Goal: Contribute content: Add original content to the website for others to see

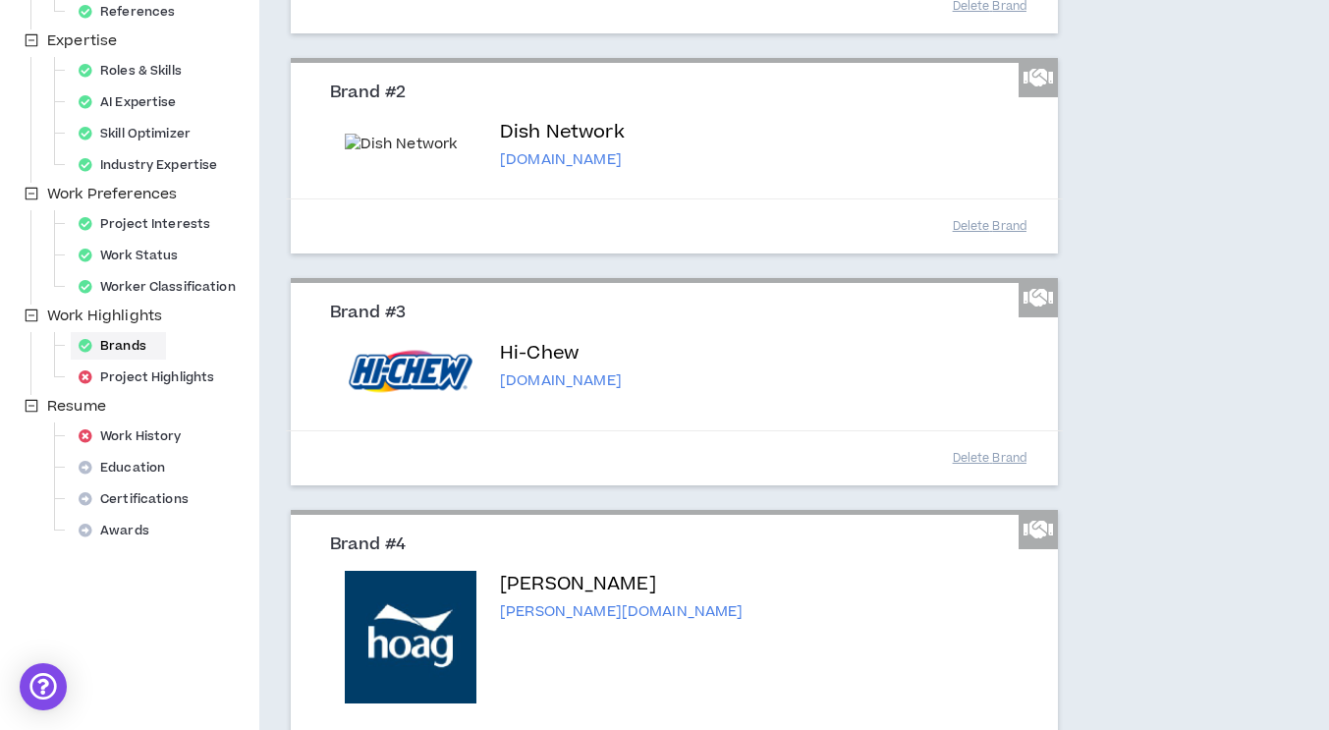
scroll to position [443, 0]
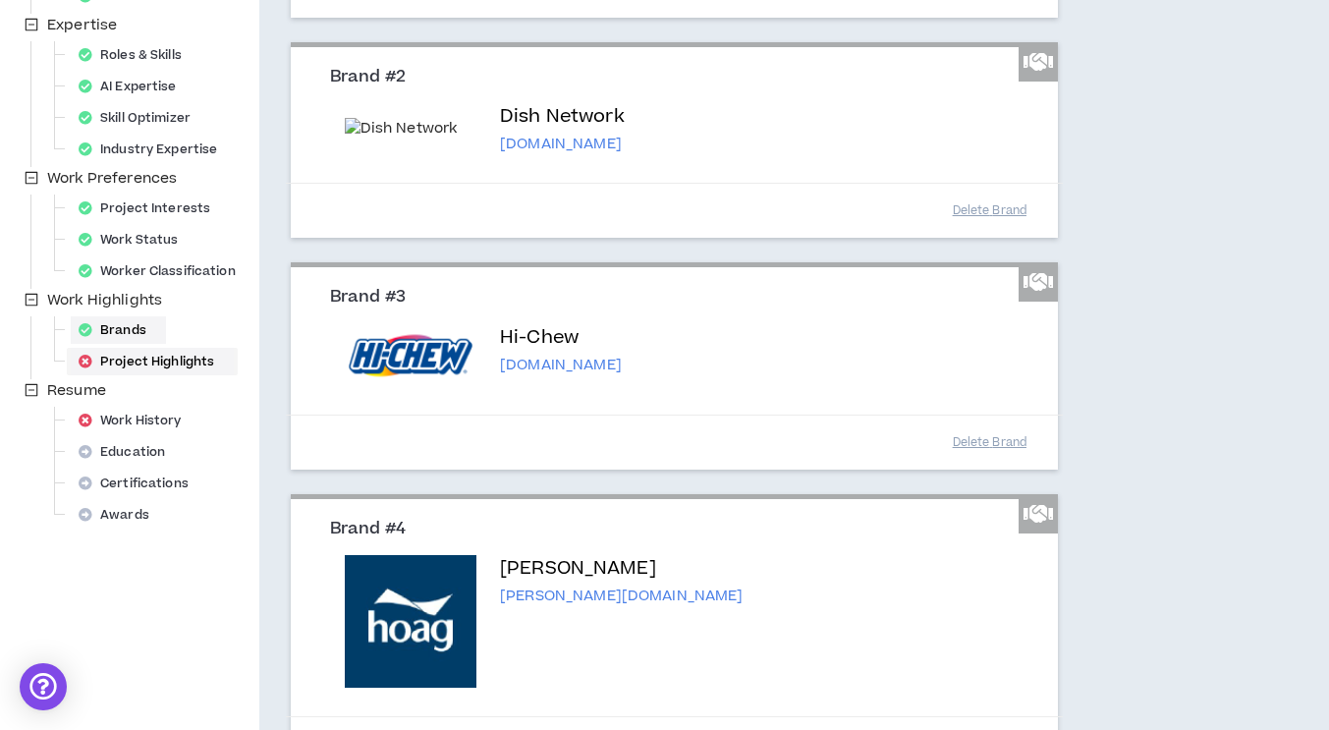
click at [131, 351] on div "Project Highlights" at bounding box center [152, 362] width 163 height 28
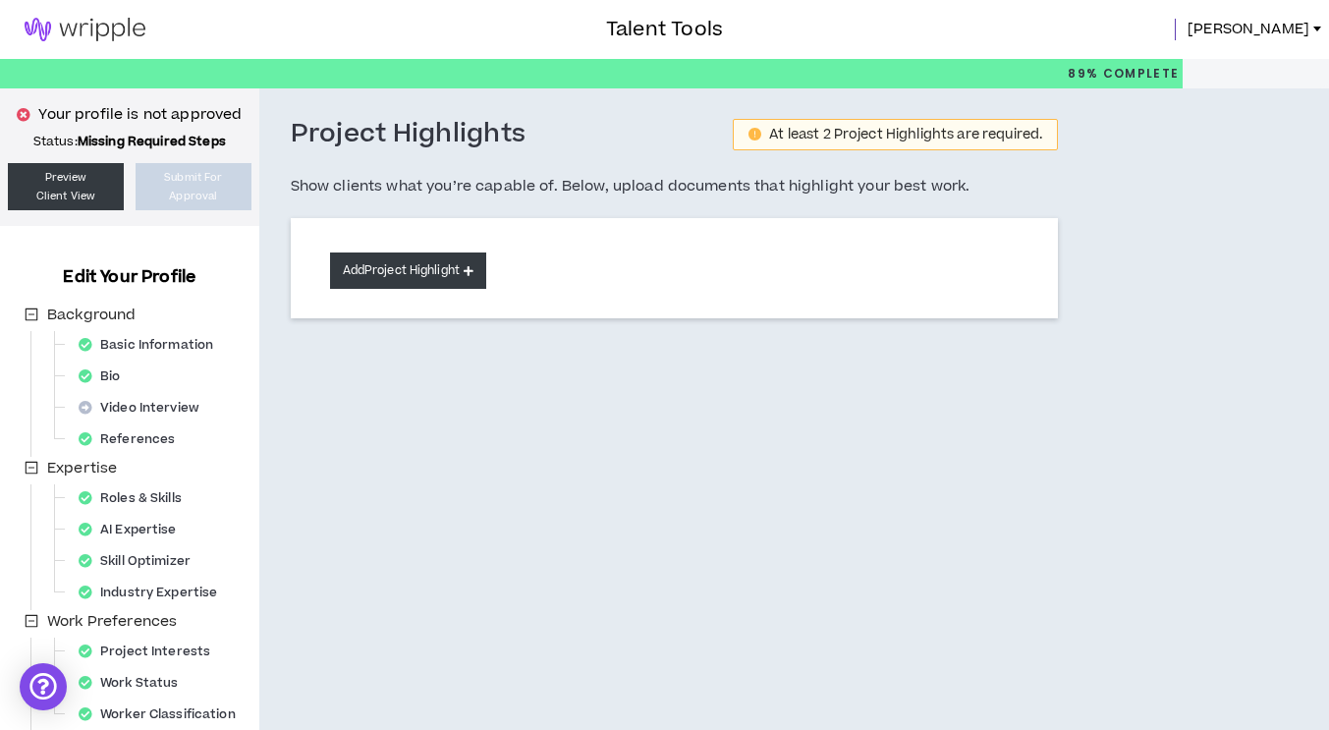
click at [362, 260] on button "Add Project Highlight" at bounding box center [408, 270] width 156 height 36
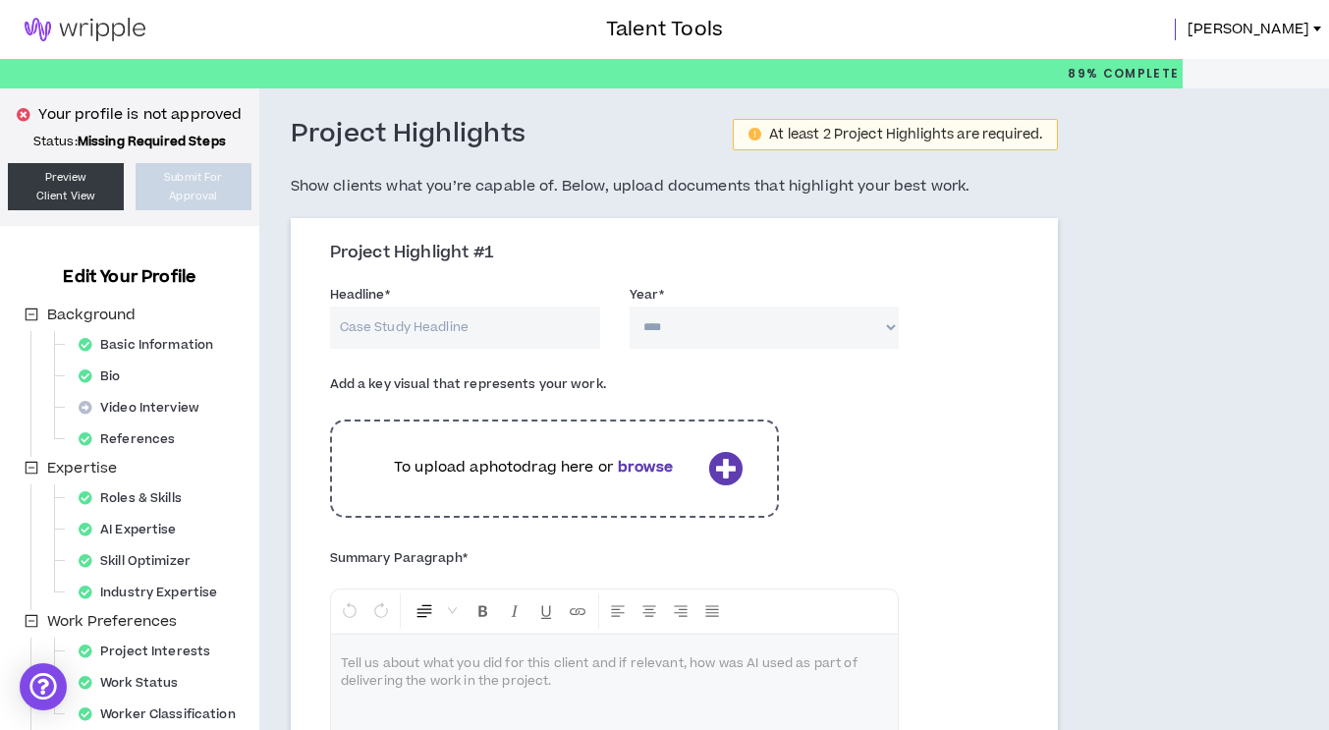
click at [544, 315] on input "Headline *" at bounding box center [465, 328] width 270 height 42
type input "T"
type input "How an Award-Winning Mascot Was Born"
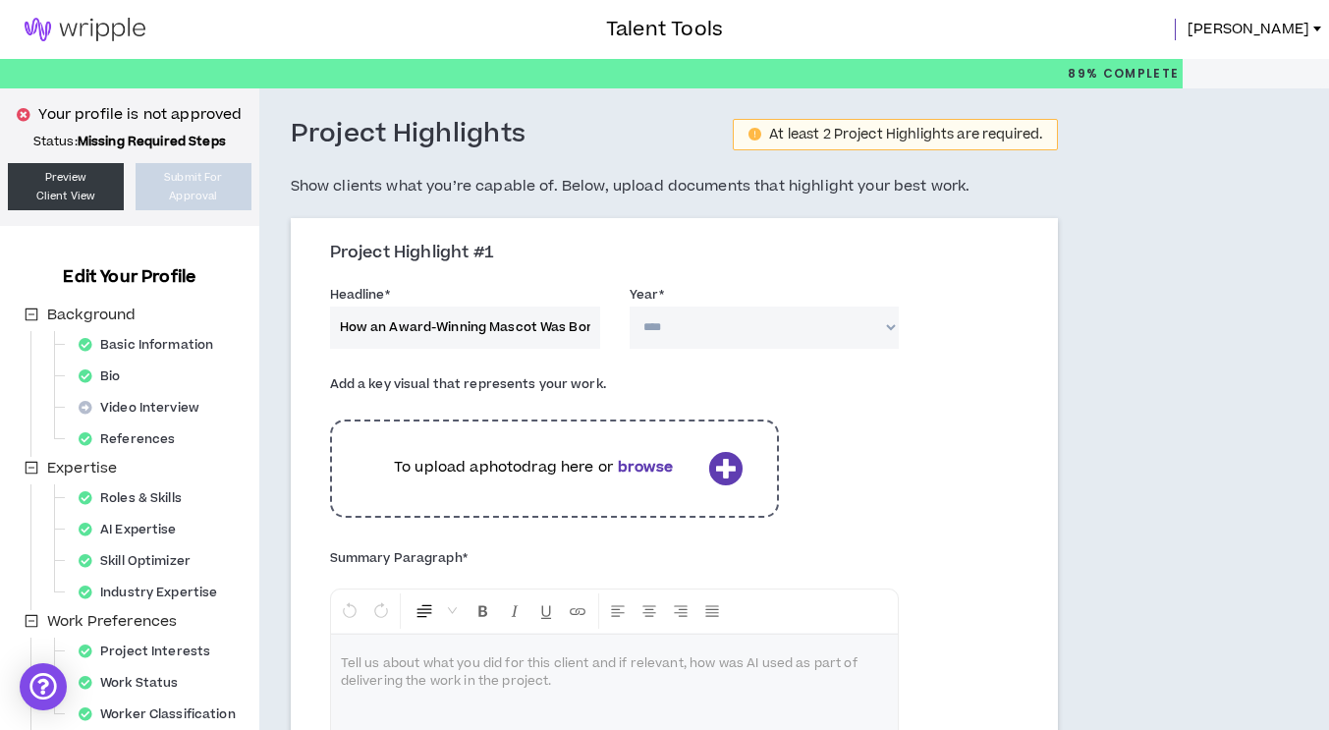
click at [688, 331] on select "**** **** **** **** **** **** **** **** **** **** **** **** **** **** **** ****…" at bounding box center [765, 328] width 270 height 42
select select "****"
click at [630, 307] on select "**** **** **** **** **** **** **** **** **** **** **** **** **** **** **** ****…" at bounding box center [765, 328] width 270 height 42
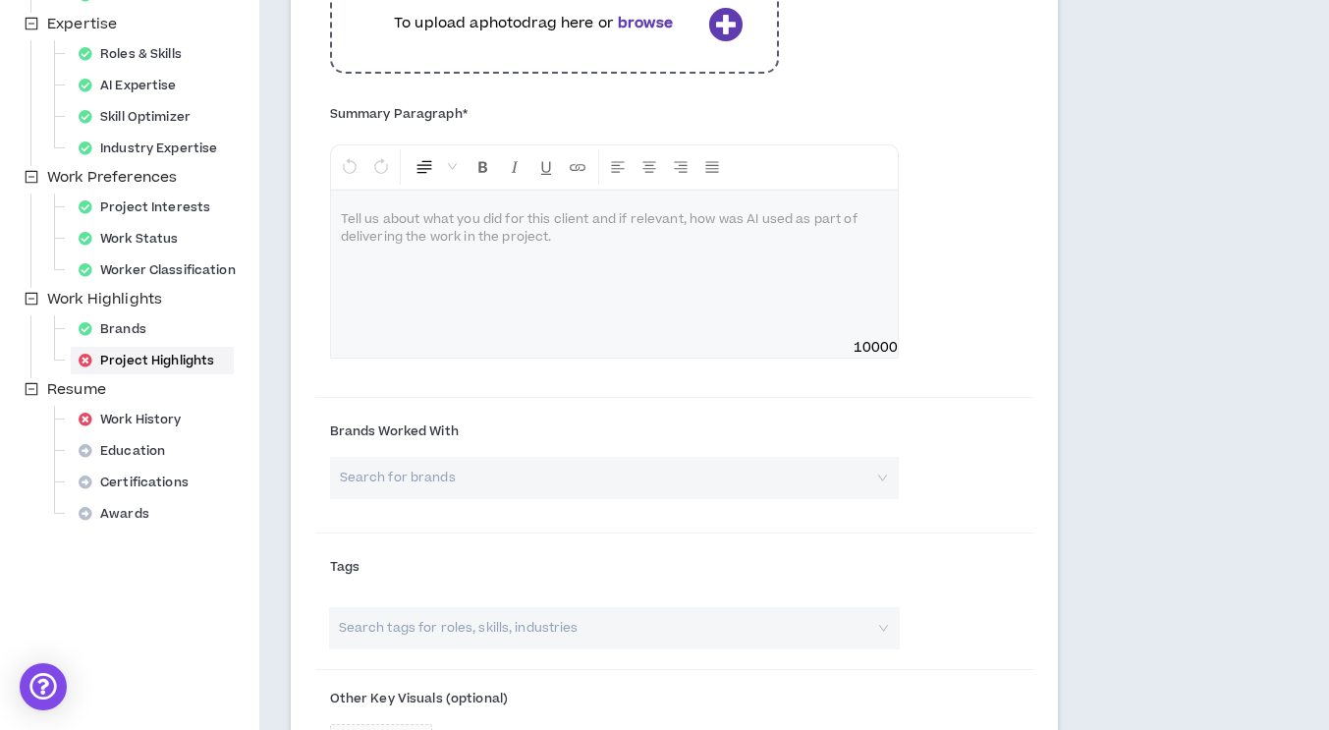
scroll to position [445, 0]
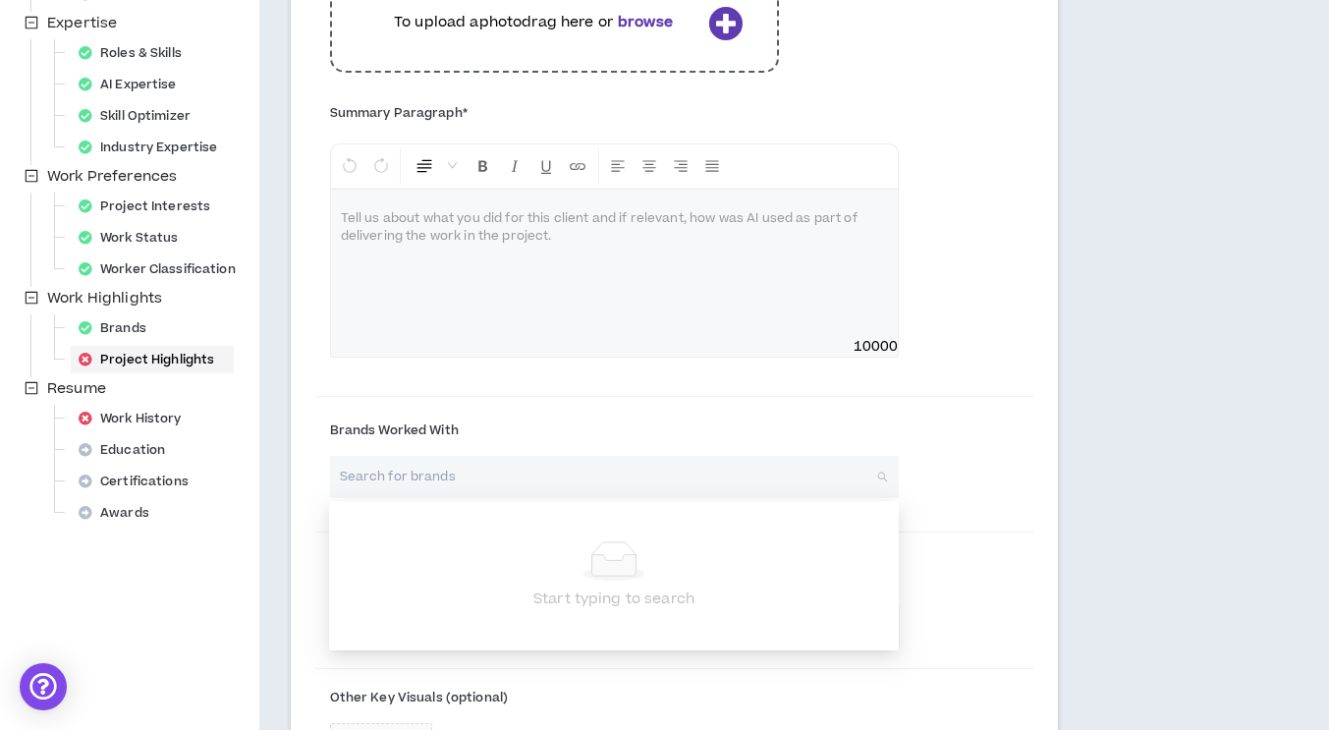
click at [691, 476] on input "search" at bounding box center [608, 477] width 534 height 42
type input "HI-CHEW"
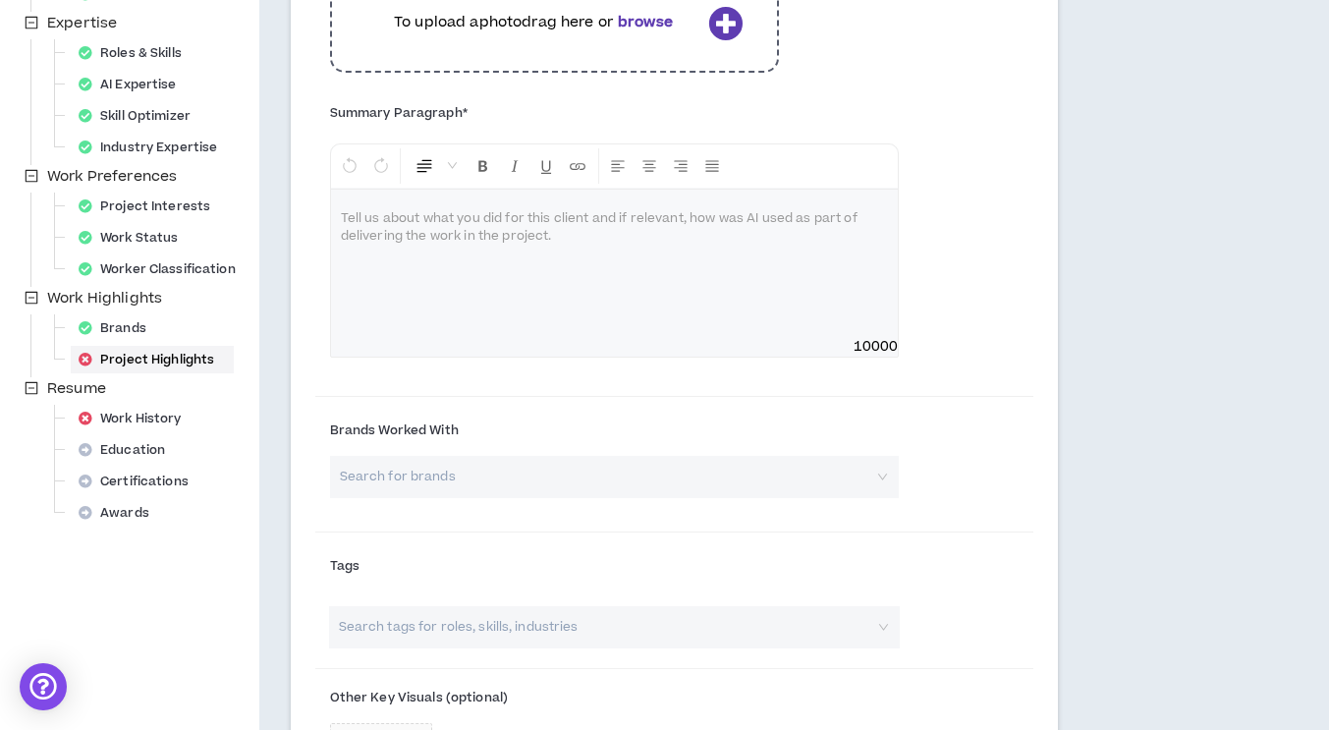
click at [1024, 568] on div "Tags" at bounding box center [674, 573] width 719 height 66
click at [627, 489] on input "search" at bounding box center [608, 477] width 534 height 42
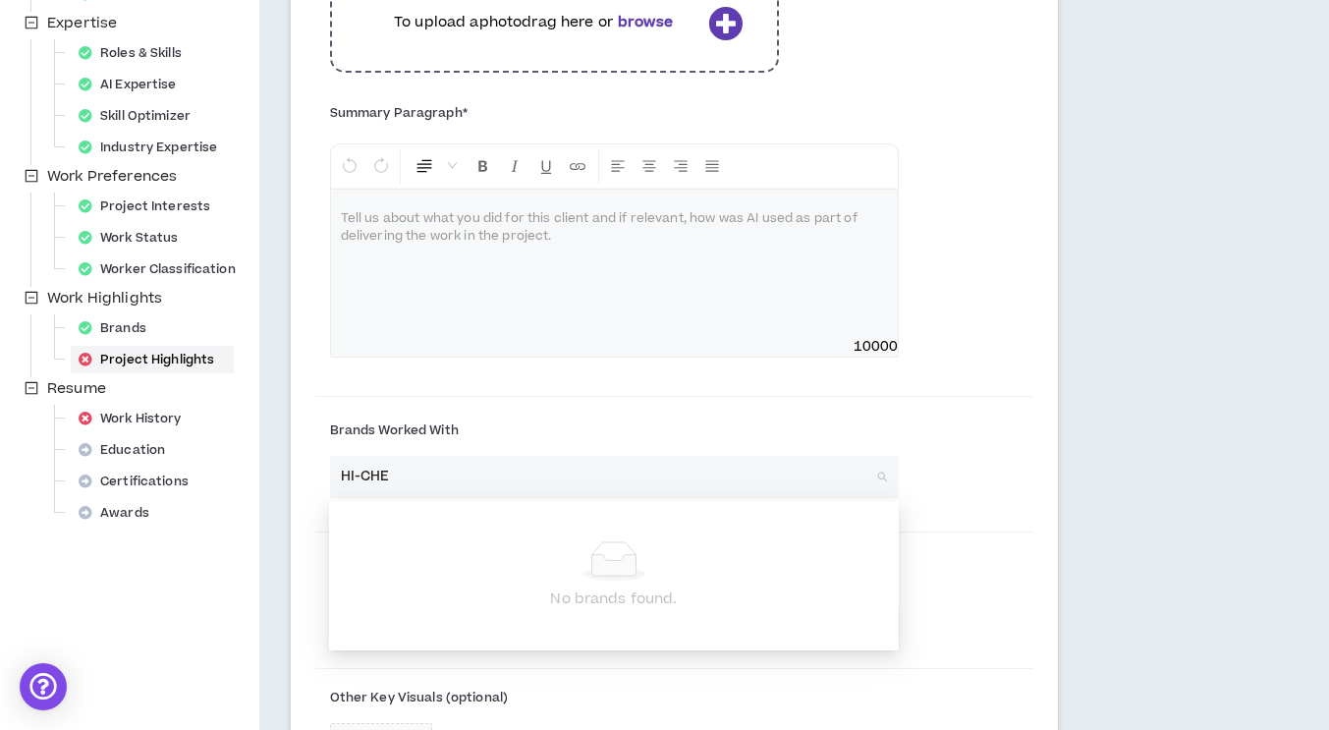
type input "HI-CHEW"
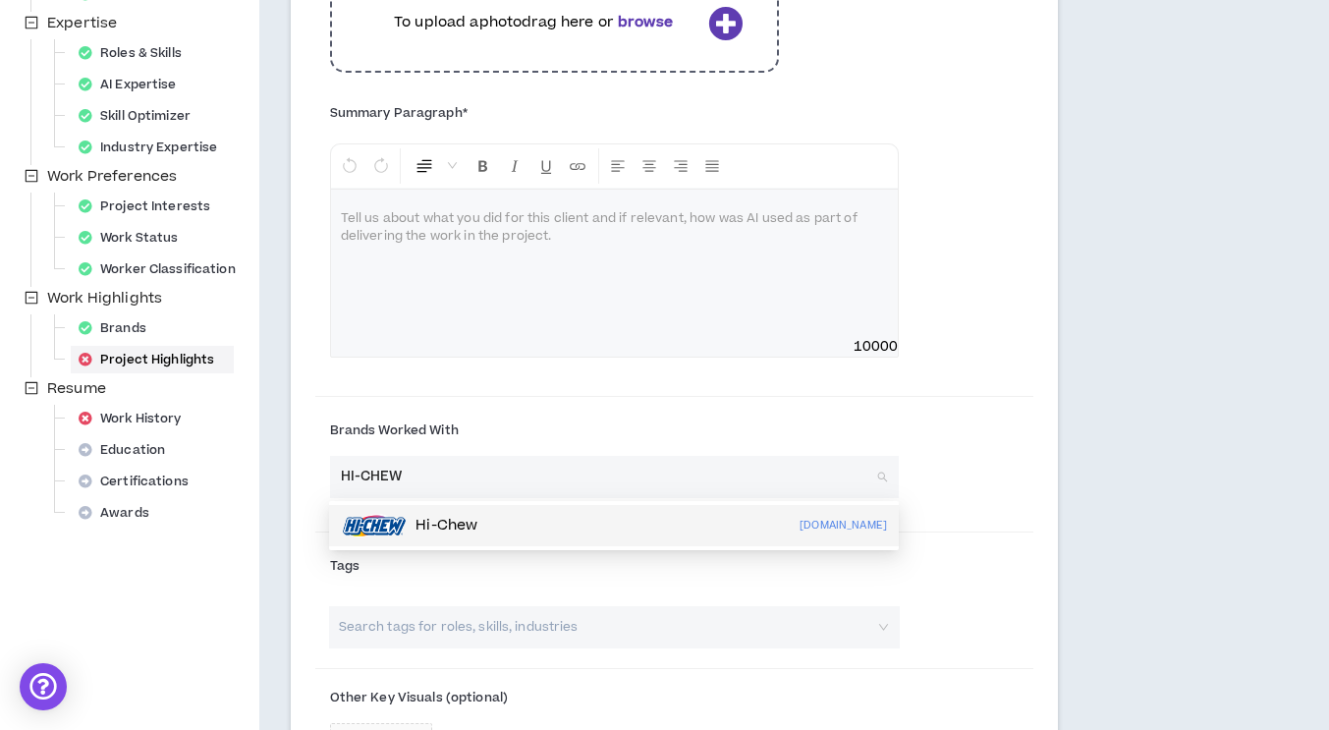
click at [593, 528] on div "Hi-Chew [DOMAIN_NAME]" at bounding box center [614, 525] width 546 height 31
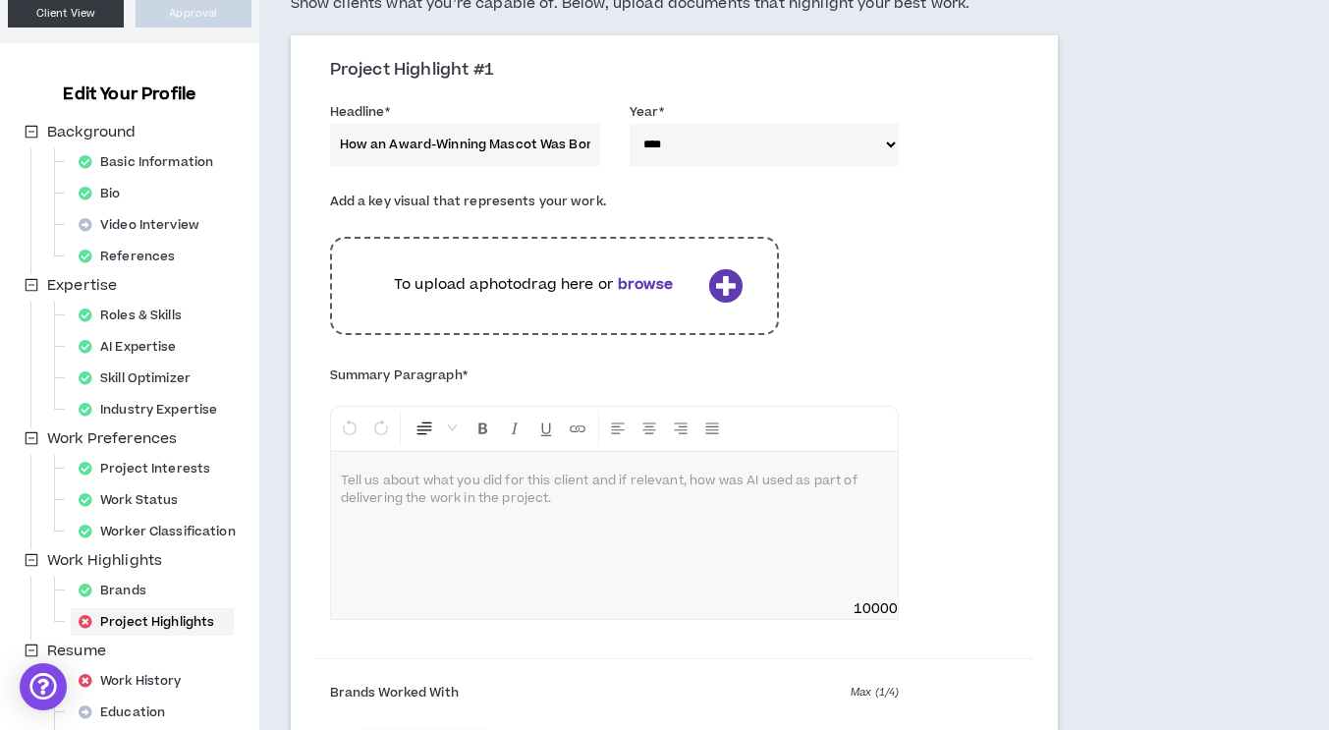
scroll to position [180, 0]
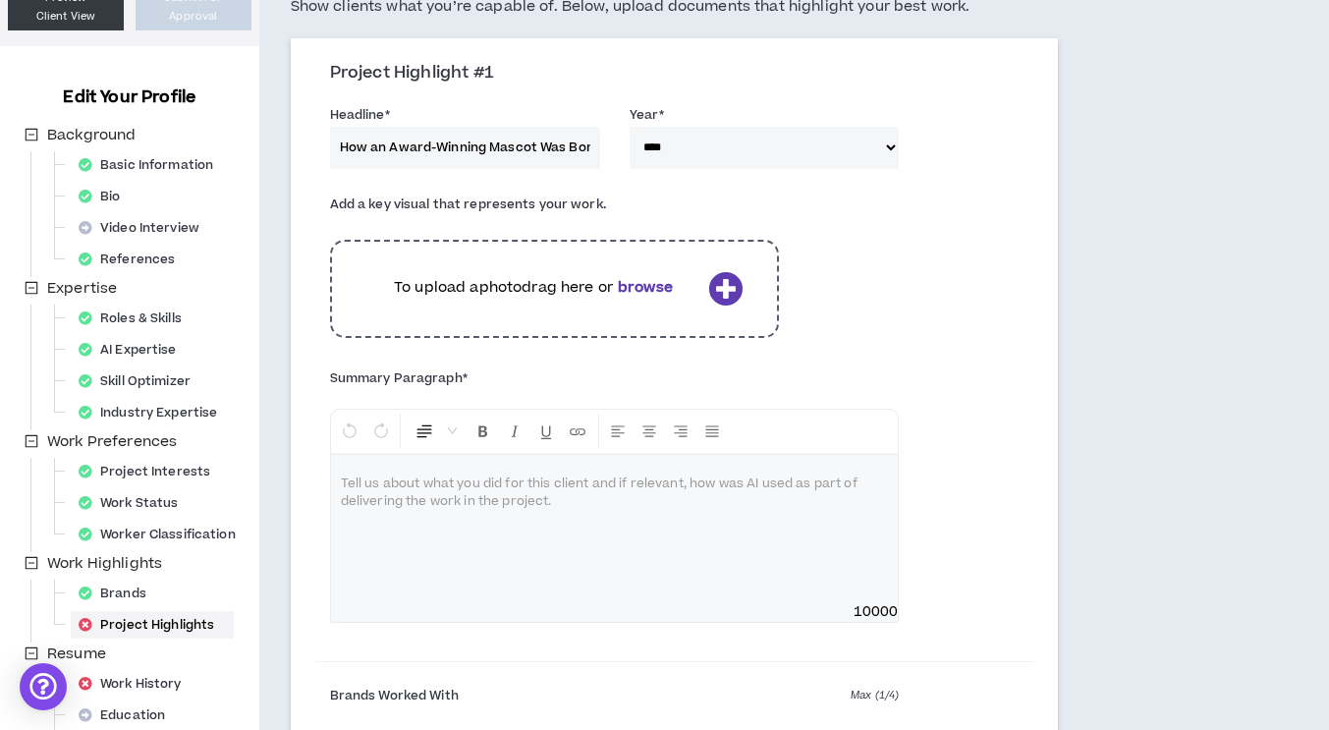
click at [499, 528] on div at bounding box center [615, 528] width 568 height 147
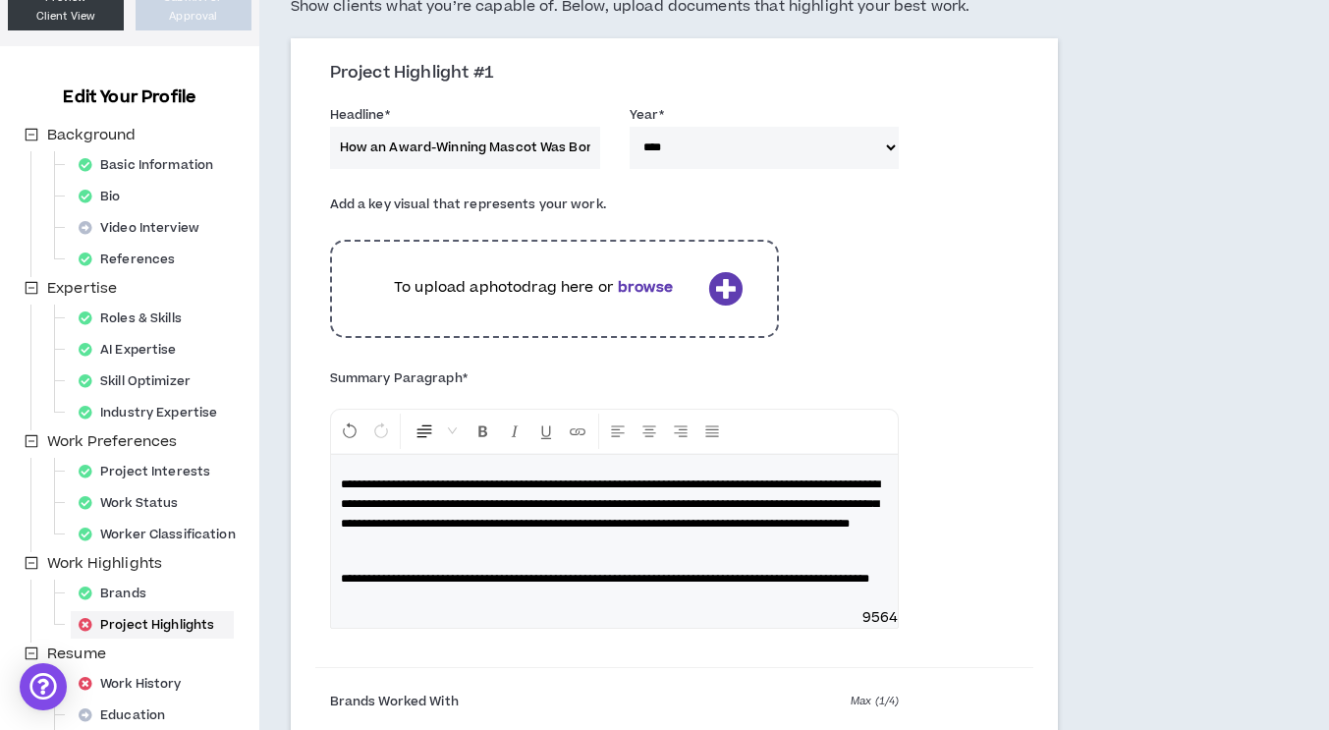
click at [556, 676] on div at bounding box center [674, 669] width 719 height 13
click at [551, 588] on p "**********" at bounding box center [615, 579] width 548 height 20
click at [419, 480] on span "**********" at bounding box center [610, 503] width 539 height 51
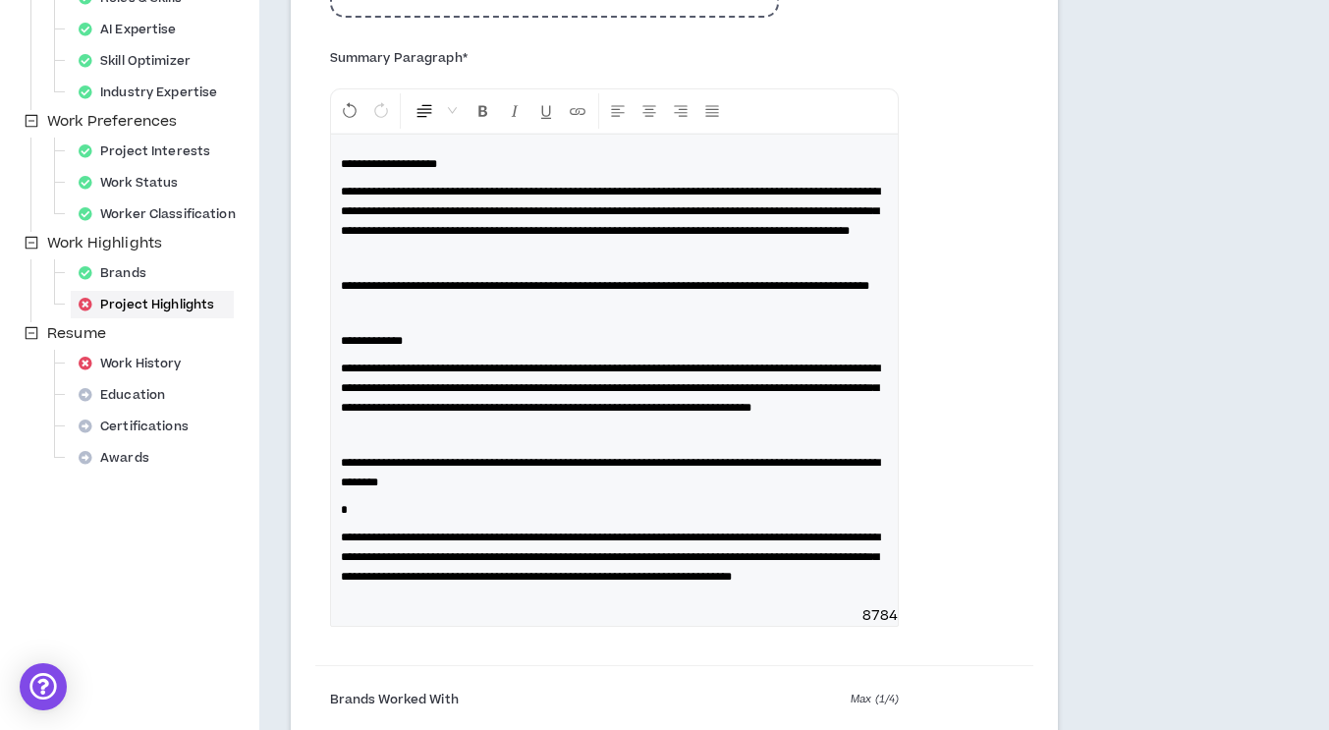
scroll to position [548, 0]
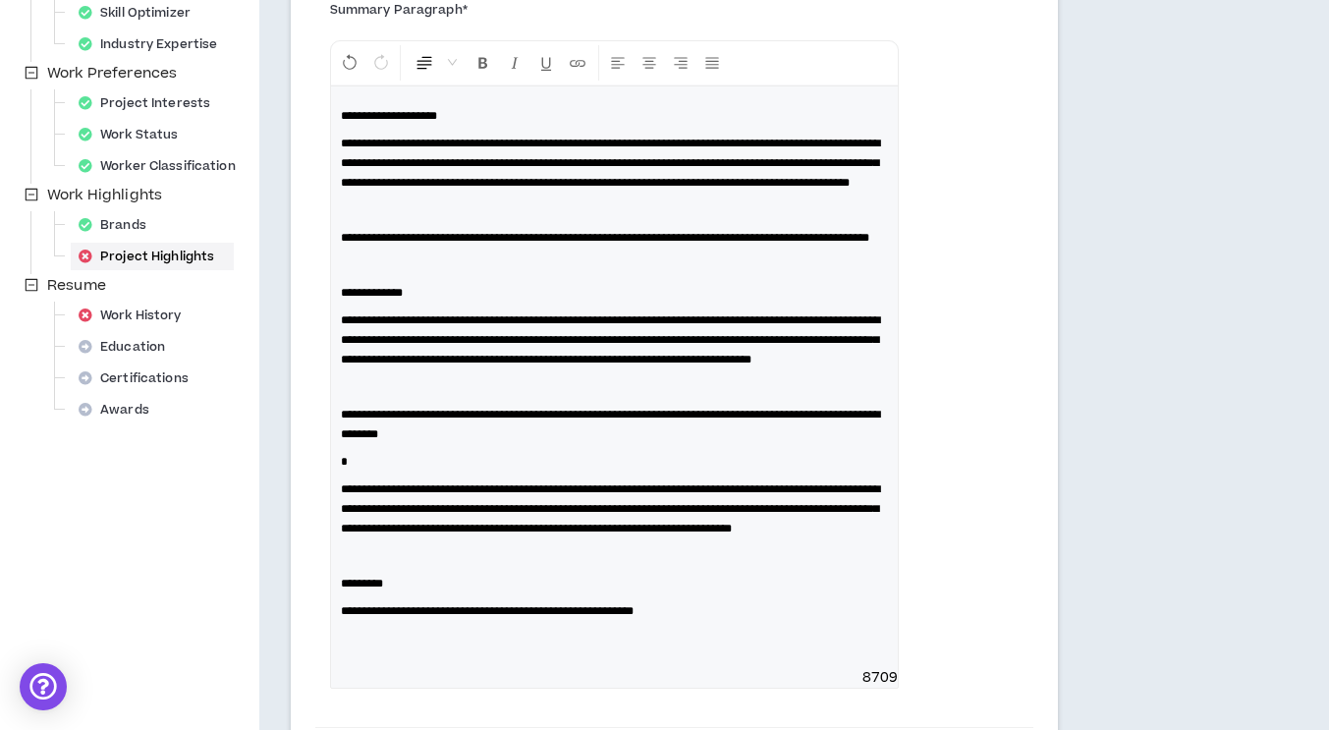
click at [634, 617] on span "**********" at bounding box center [487, 611] width 293 height 12
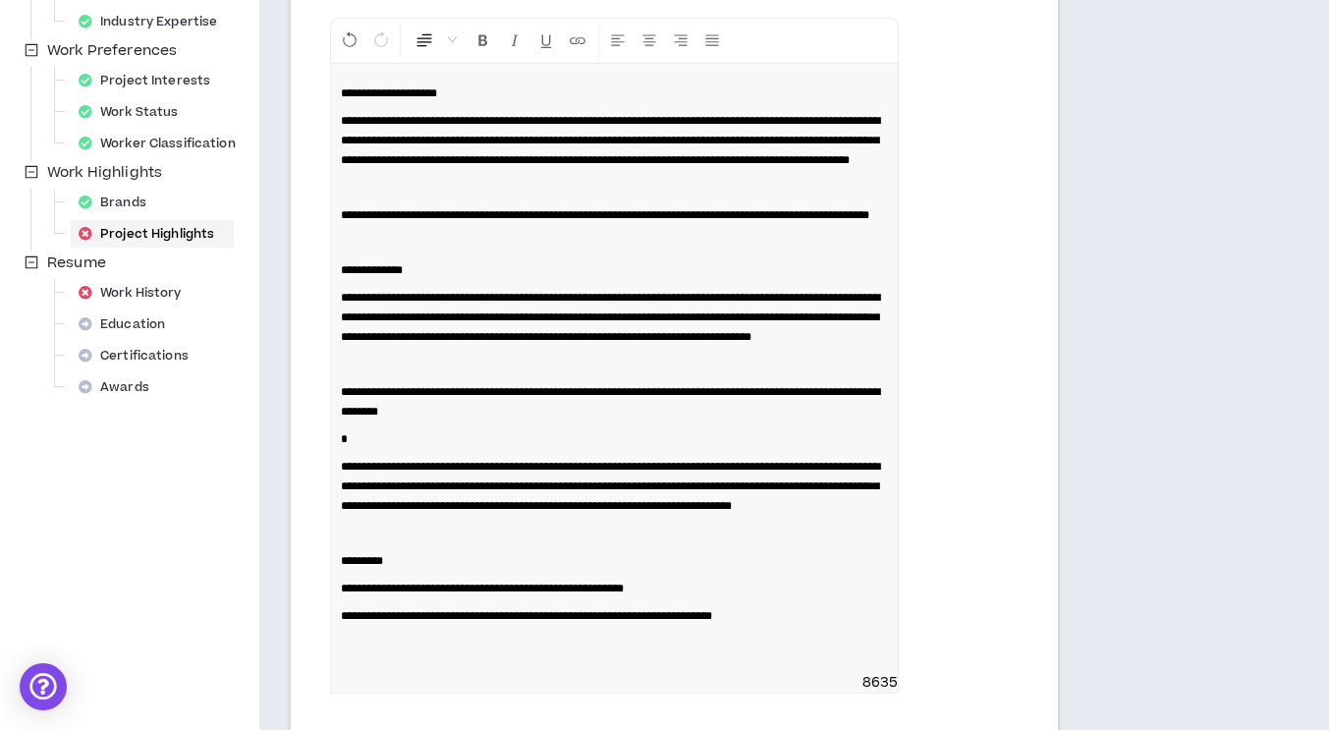
click at [375, 567] on span "********" at bounding box center [362, 561] width 42 height 12
click at [448, 653] on div "**********" at bounding box center [615, 368] width 568 height 609
click at [342, 594] on span "**********" at bounding box center [482, 589] width 283 height 12
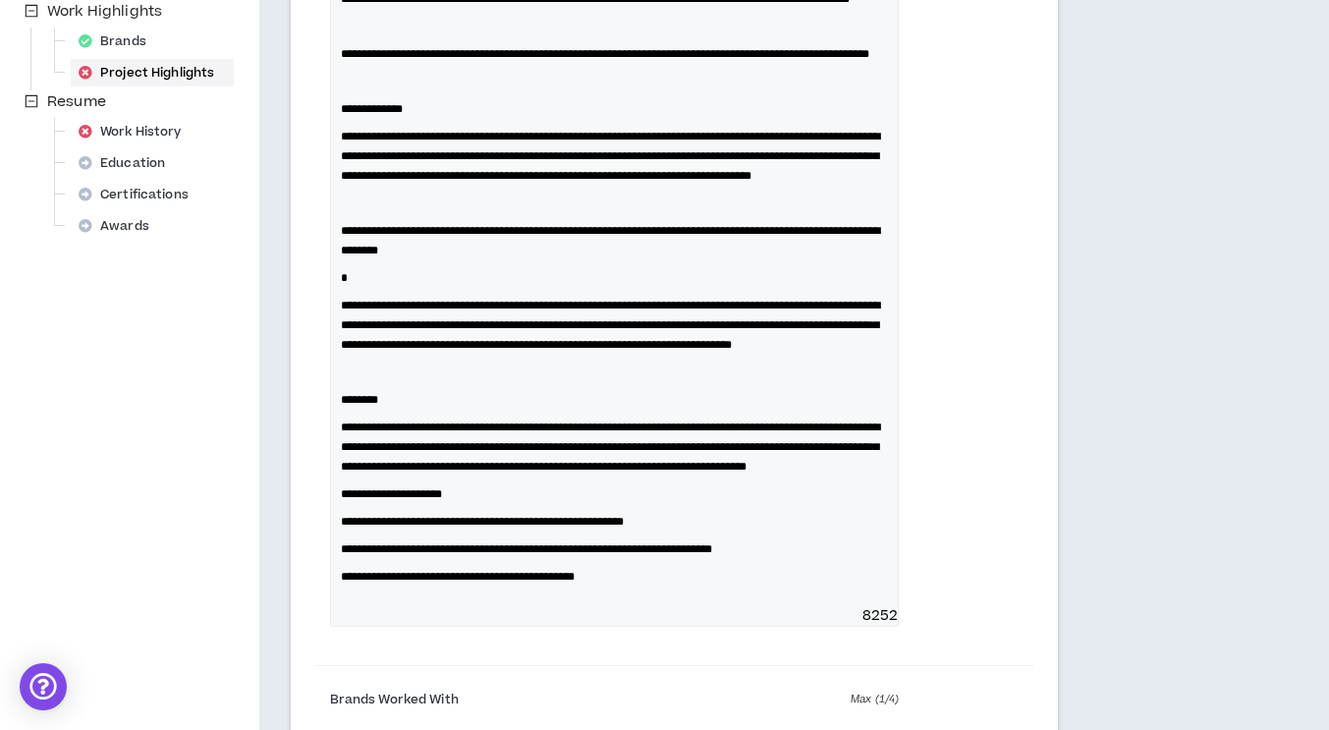
scroll to position [749, 0]
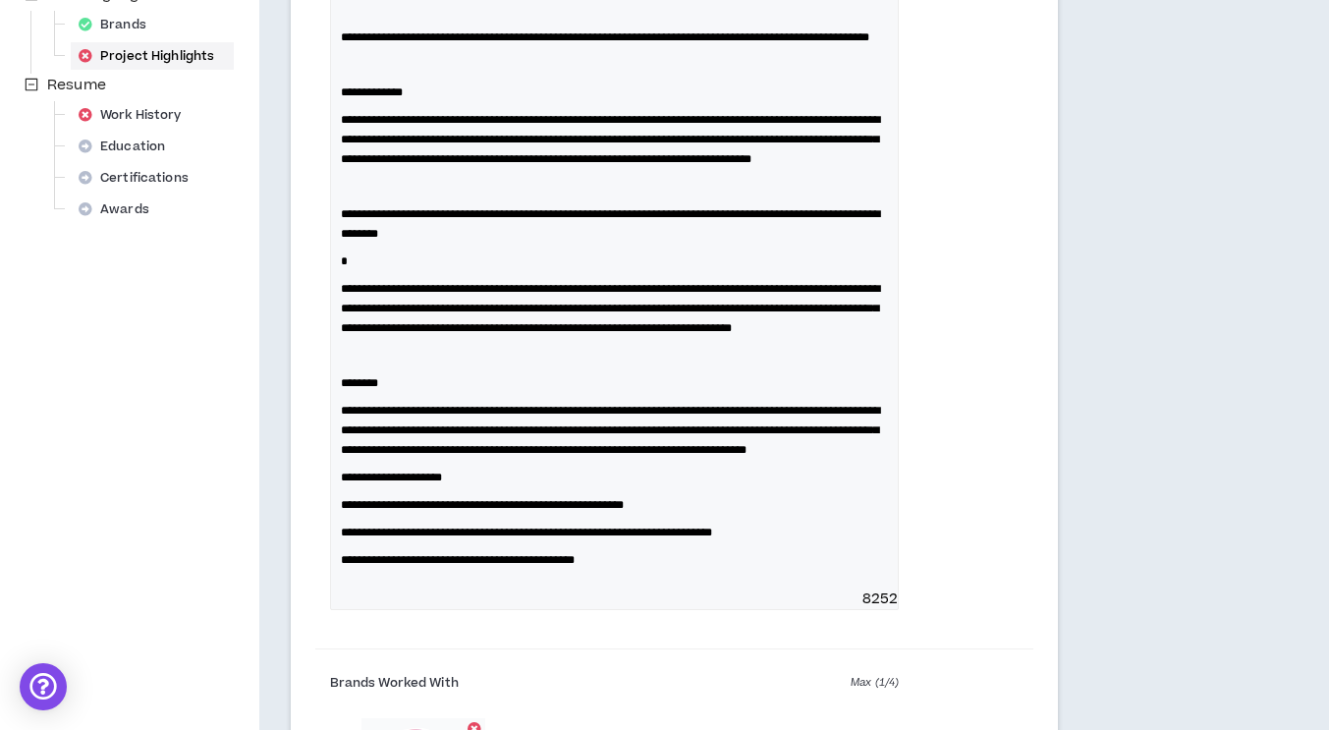
click at [336, 589] on div "**********" at bounding box center [615, 237] width 568 height 703
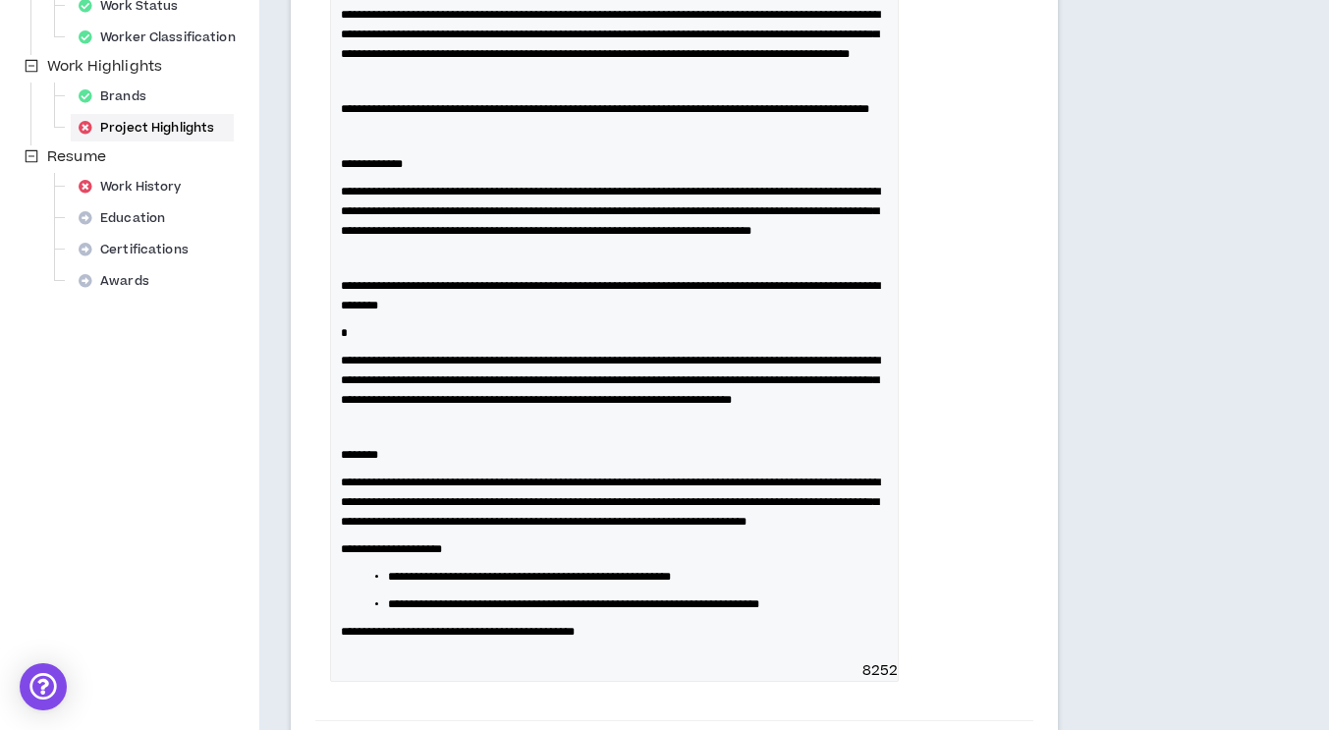
scroll to position [704, 0]
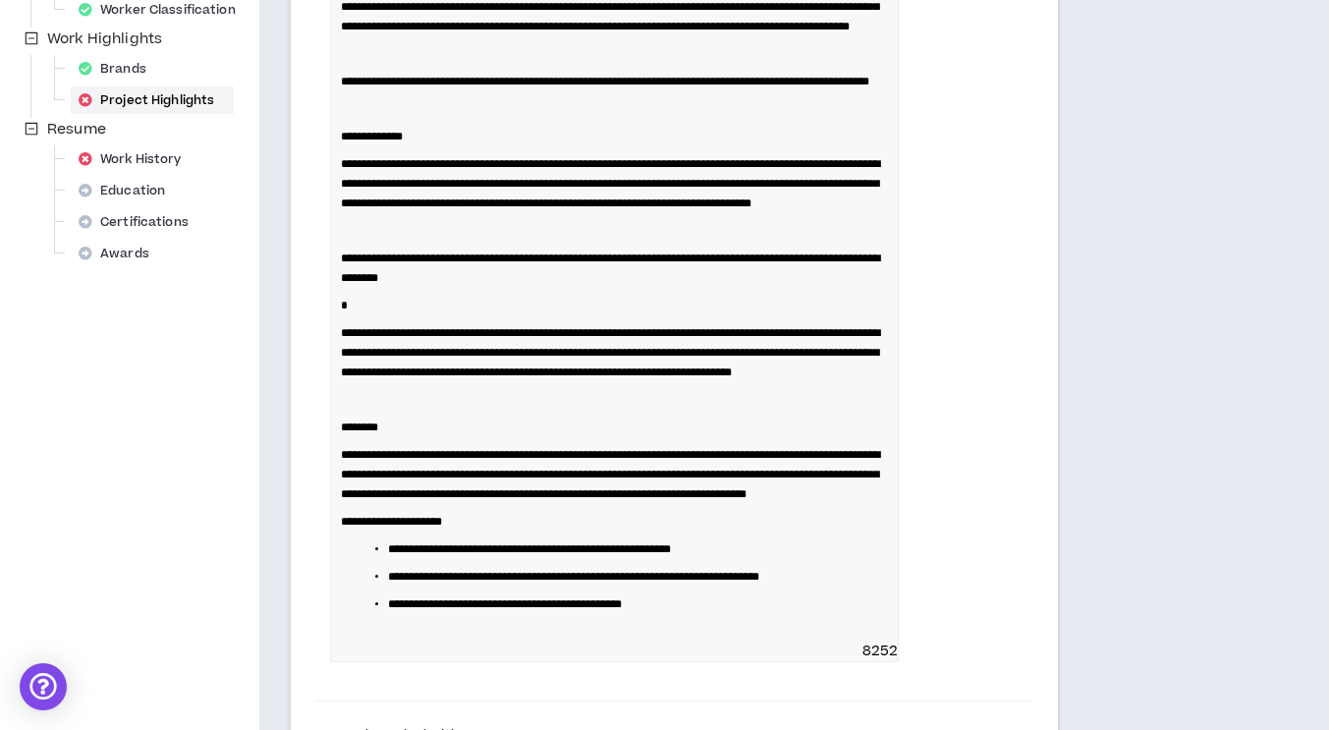
click at [621, 583] on span "**********" at bounding box center [573, 577] width 371 height 12
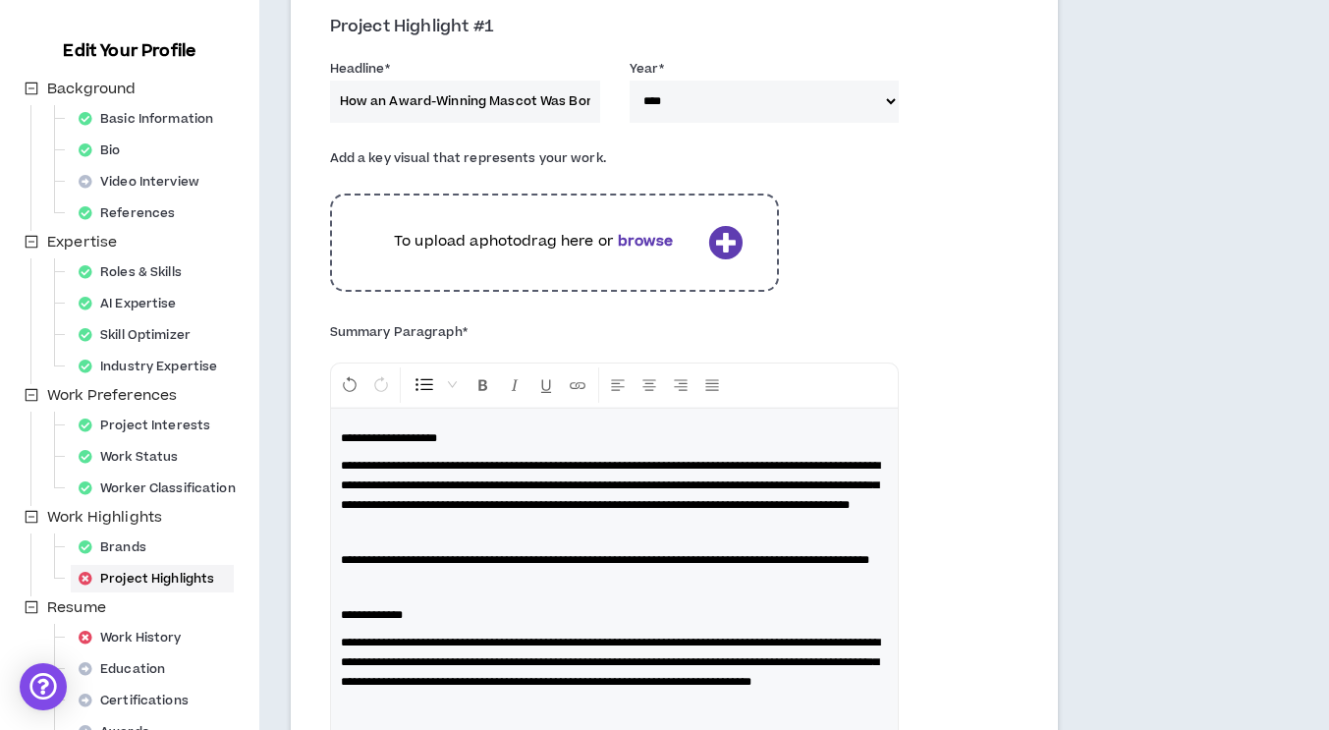
scroll to position [220, 0]
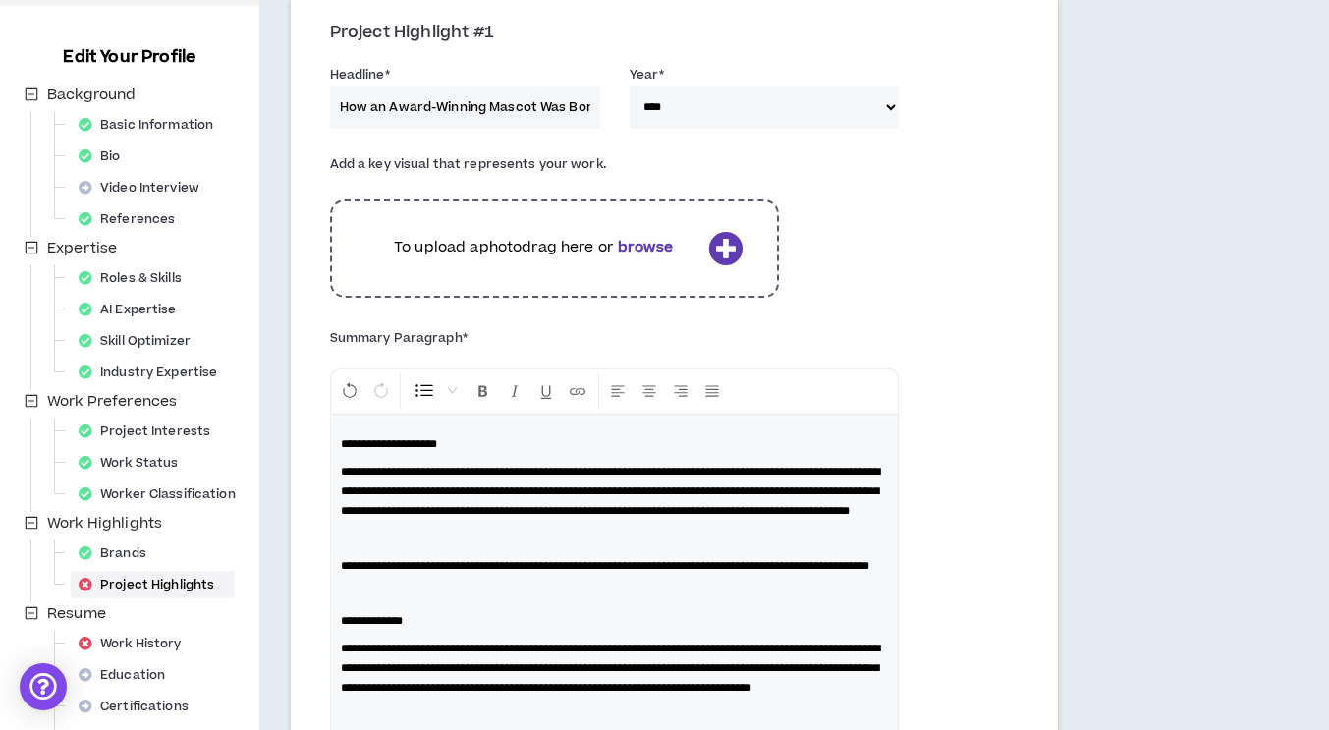
click at [723, 245] on icon at bounding box center [725, 248] width 34 height 34
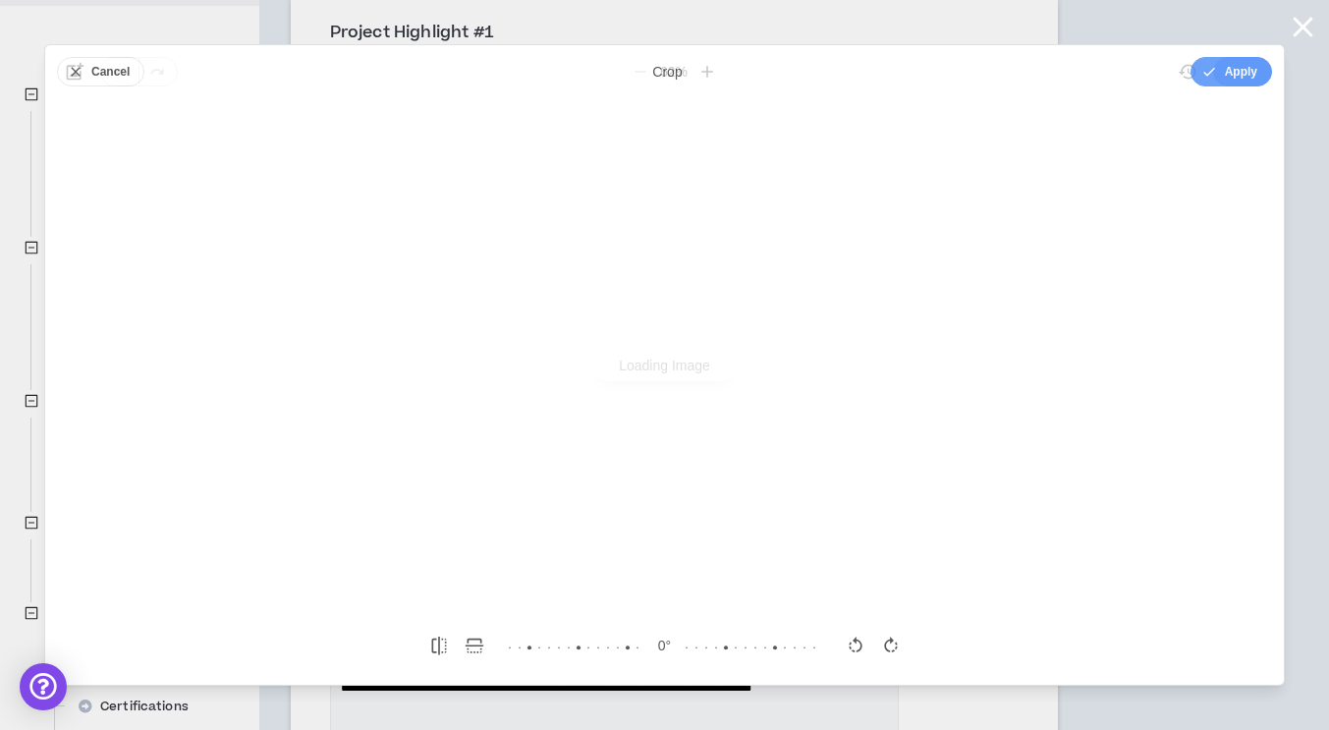
scroll to position [0, 0]
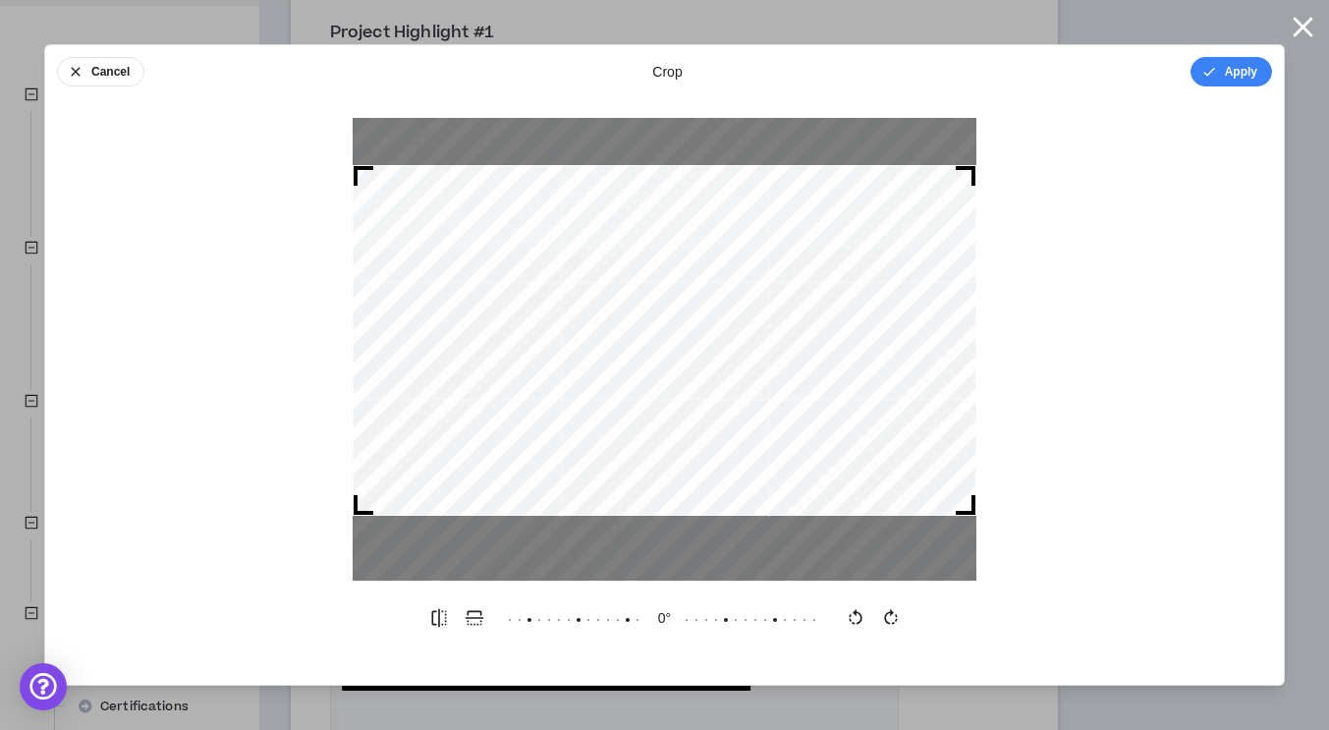
click at [692, 241] on div at bounding box center [665, 340] width 624 height 351
click at [1224, 74] on button "Apply" at bounding box center [1232, 71] width 82 height 29
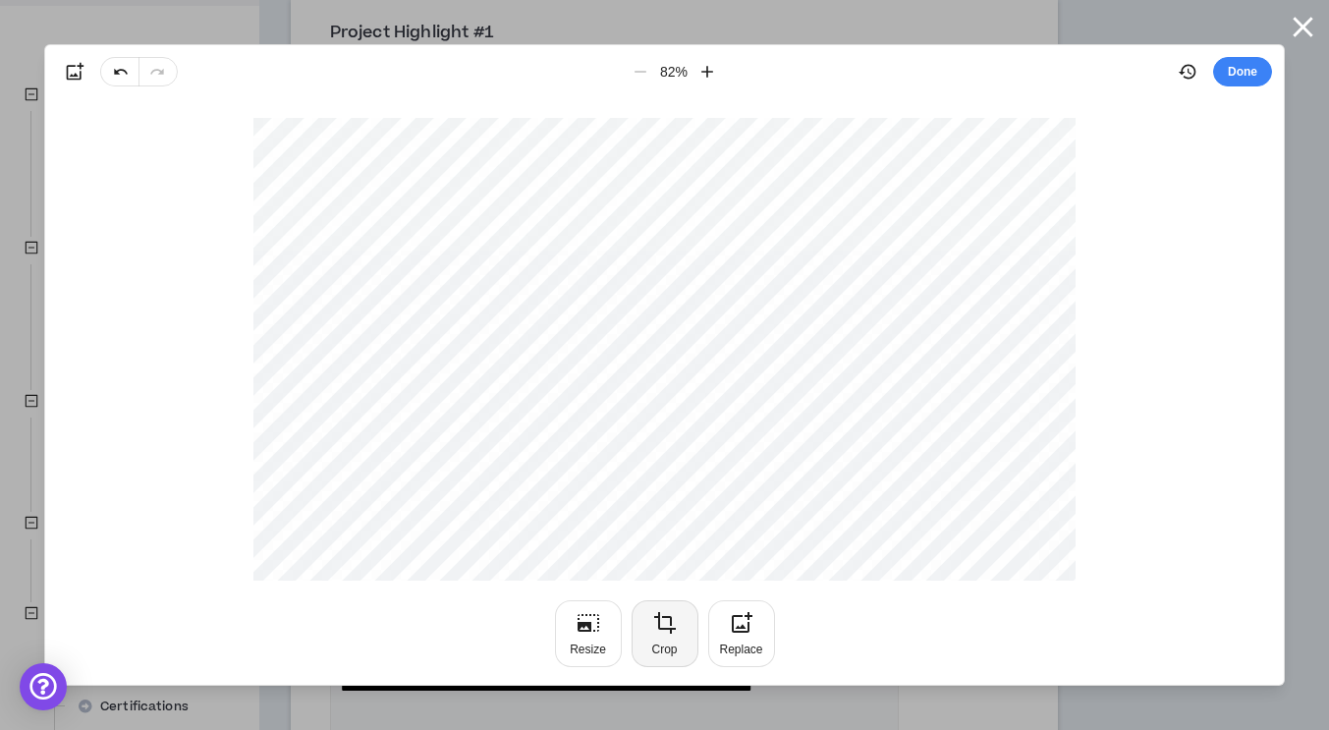
click at [678, 645] on button "Crop" at bounding box center [665, 633] width 67 height 67
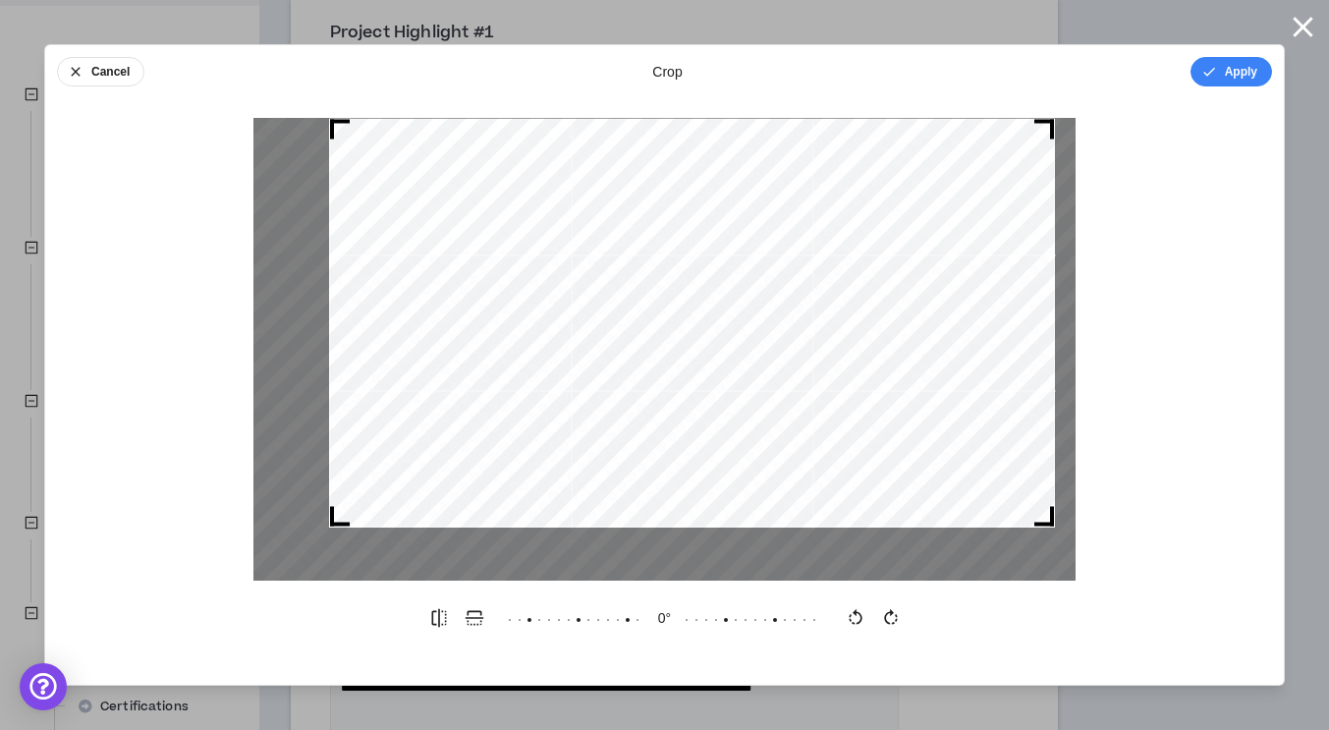
drag, startPoint x: 253, startPoint y: 571, endPoint x: 338, endPoint y: 610, distance: 93.2
click at [338, 610] on div "Cancel crop Apply 0 °" at bounding box center [664, 365] width 1241 height 642
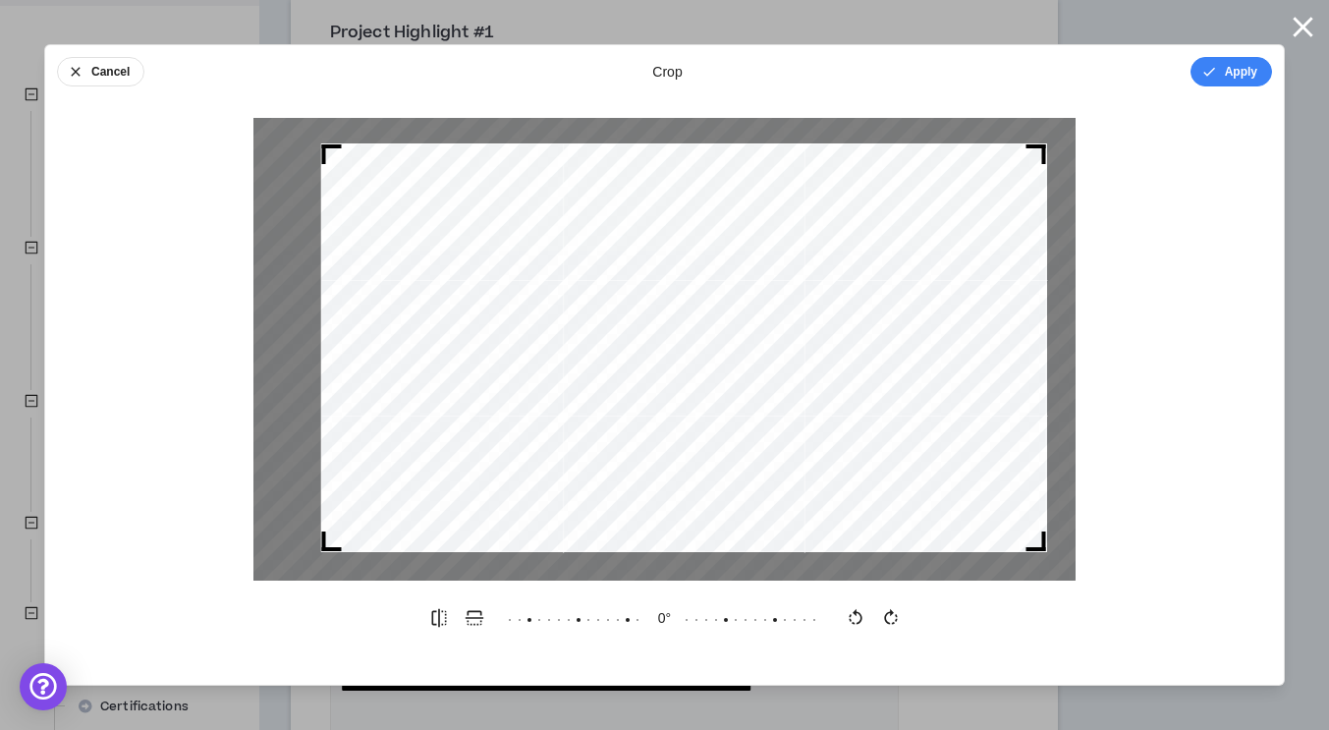
drag, startPoint x: 531, startPoint y: 475, endPoint x: 523, endPoint y: 499, distance: 25.8
click at [523, 499] on div at bounding box center [684, 347] width 726 height 409
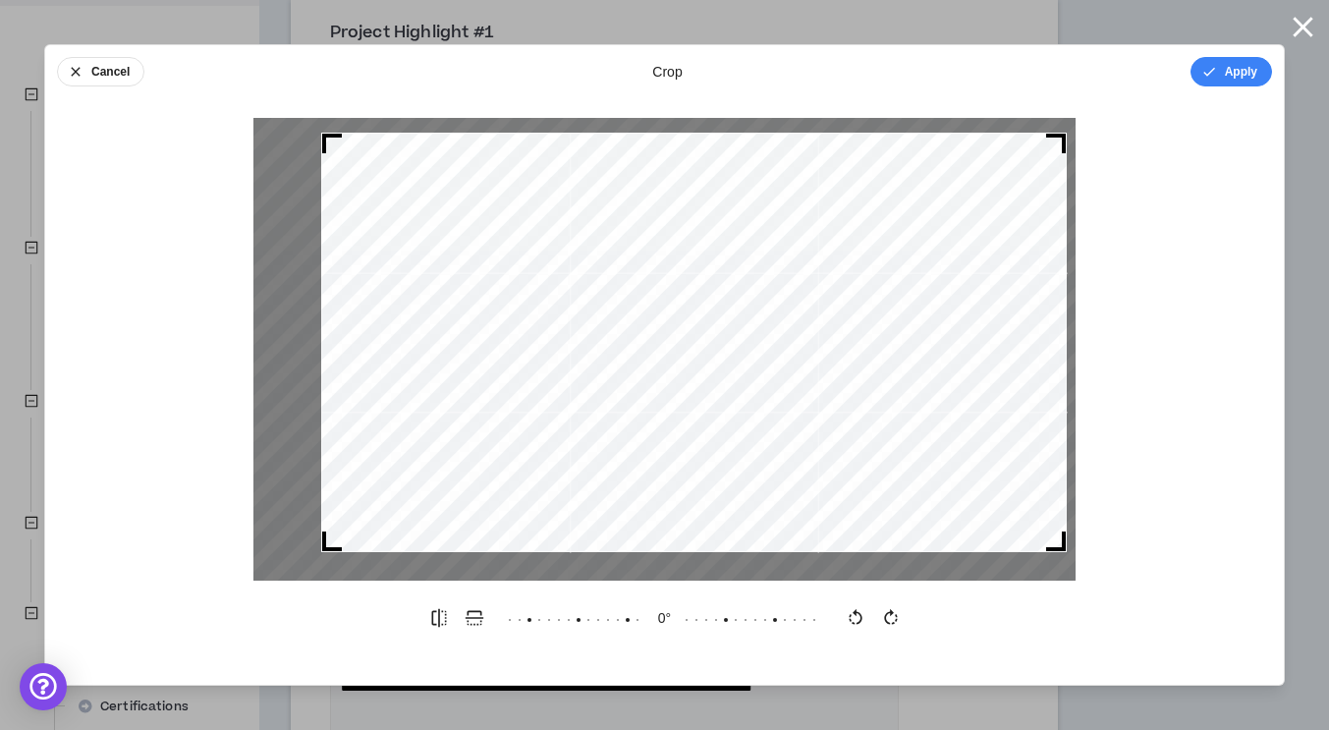
drag, startPoint x: 1039, startPoint y: 150, endPoint x: 1088, endPoint y: 75, distance: 89.7
click at [1088, 75] on div "Cancel crop Apply 0 °" at bounding box center [664, 365] width 1241 height 642
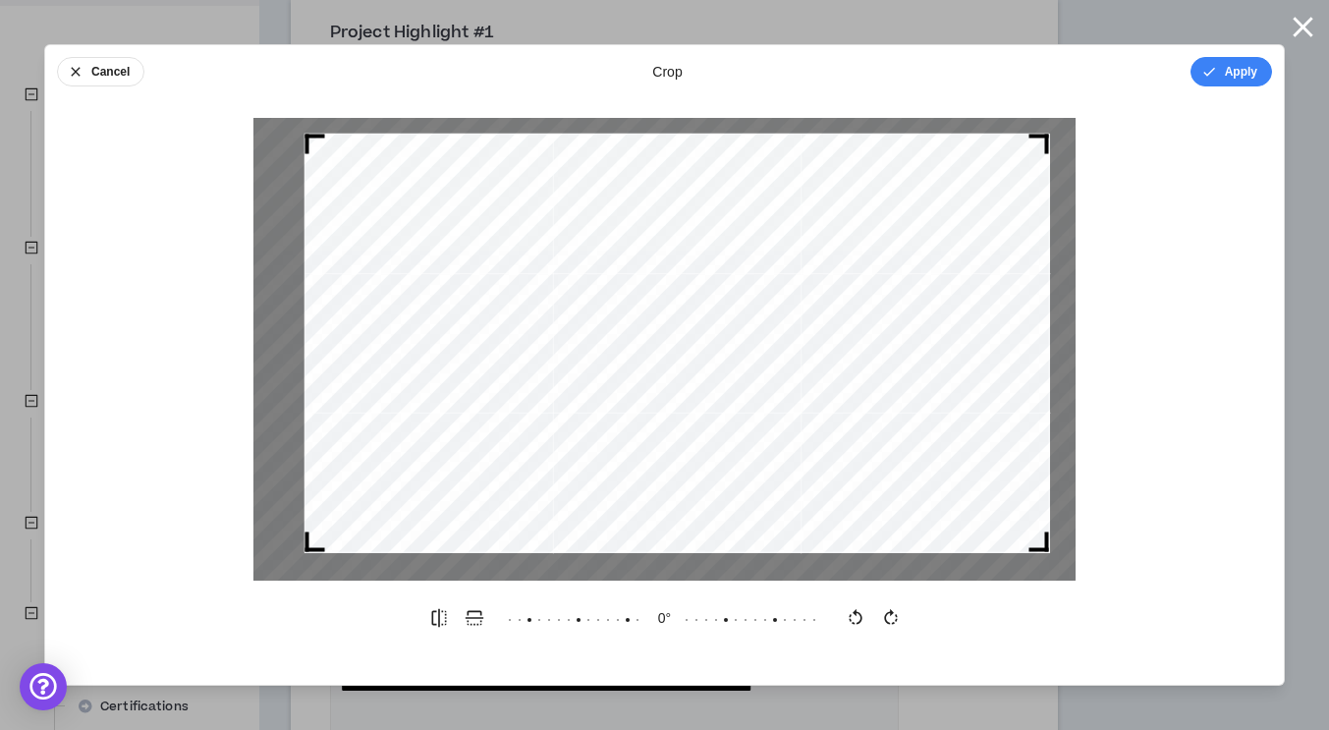
drag, startPoint x: 1009, startPoint y: 255, endPoint x: 991, endPoint y: 256, distance: 17.7
click at [991, 256] on div at bounding box center [678, 344] width 746 height 420
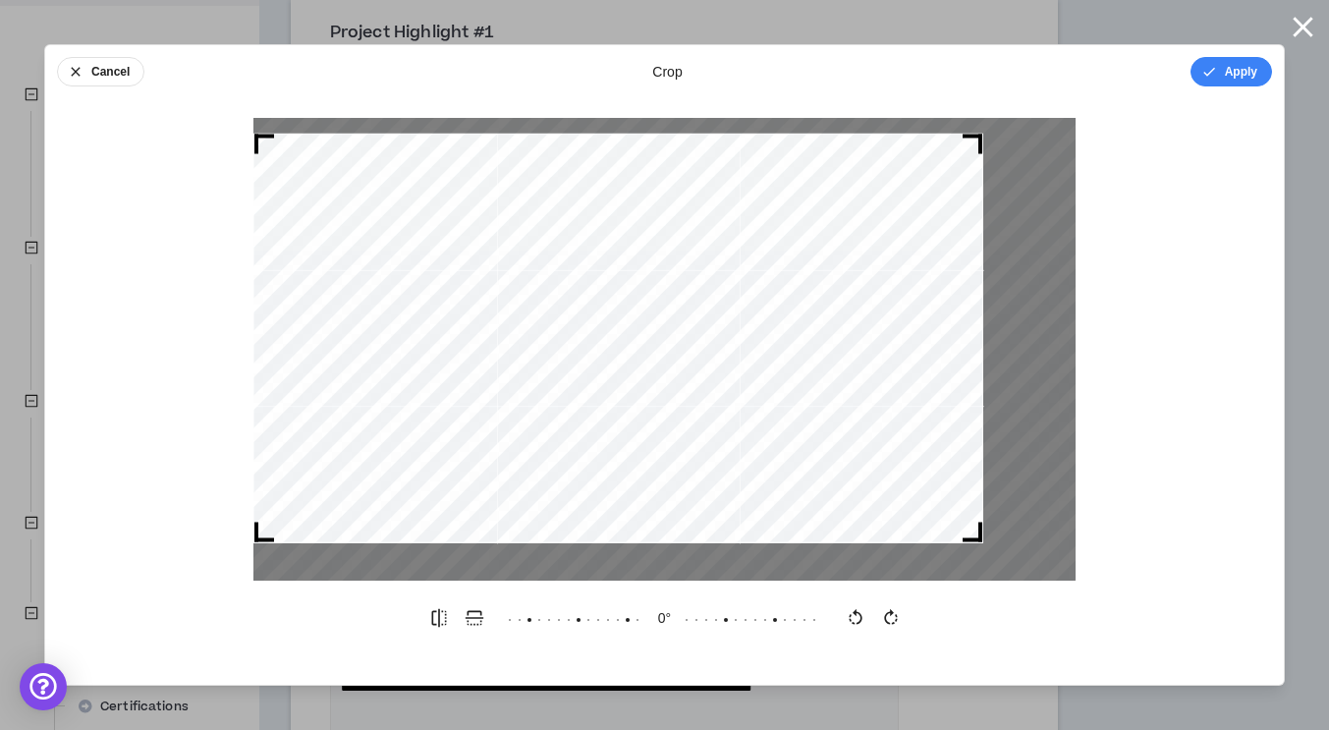
drag, startPoint x: 317, startPoint y: 545, endPoint x: 273, endPoint y: 629, distance: 94.5
click at [273, 629] on div "Cancel crop Apply 0 °" at bounding box center [664, 365] width 1241 height 642
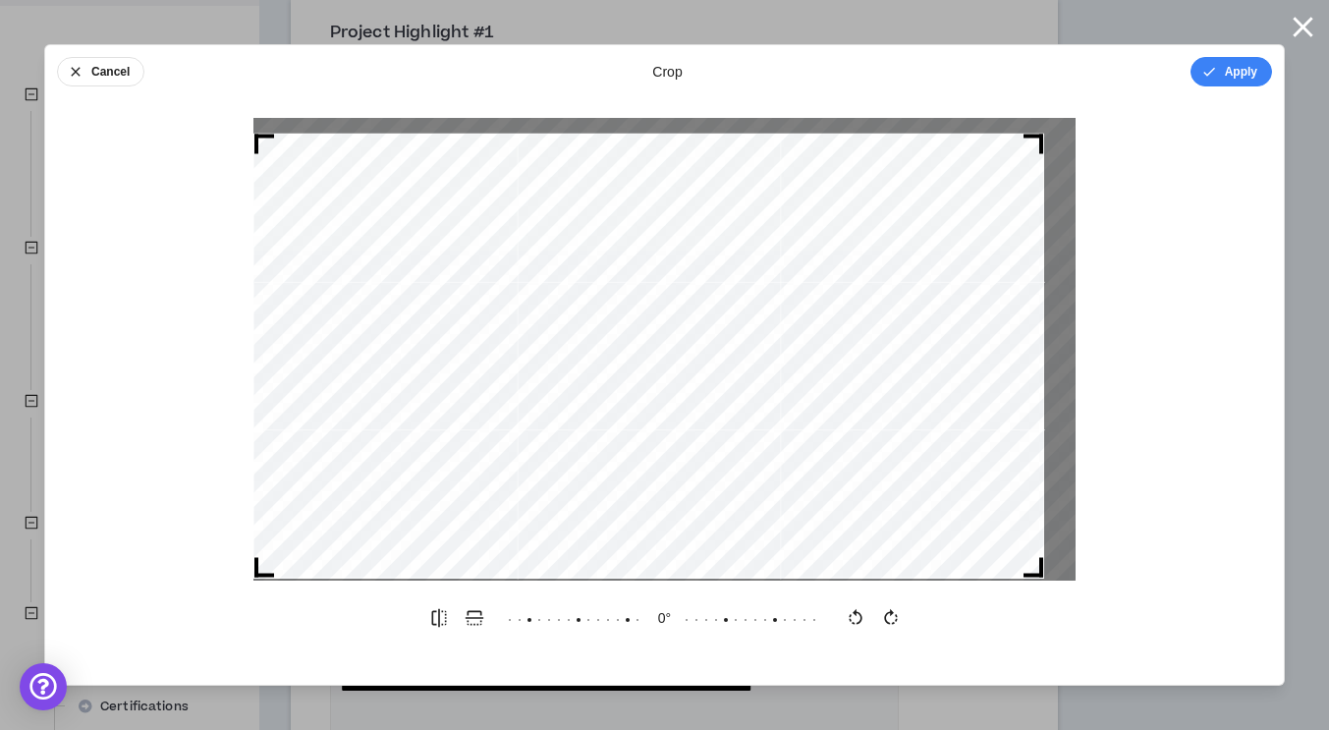
drag, startPoint x: 974, startPoint y: 537, endPoint x: 1044, endPoint y: 570, distance: 77.8
click at [1044, 570] on div at bounding box center [664, 349] width 822 height 463
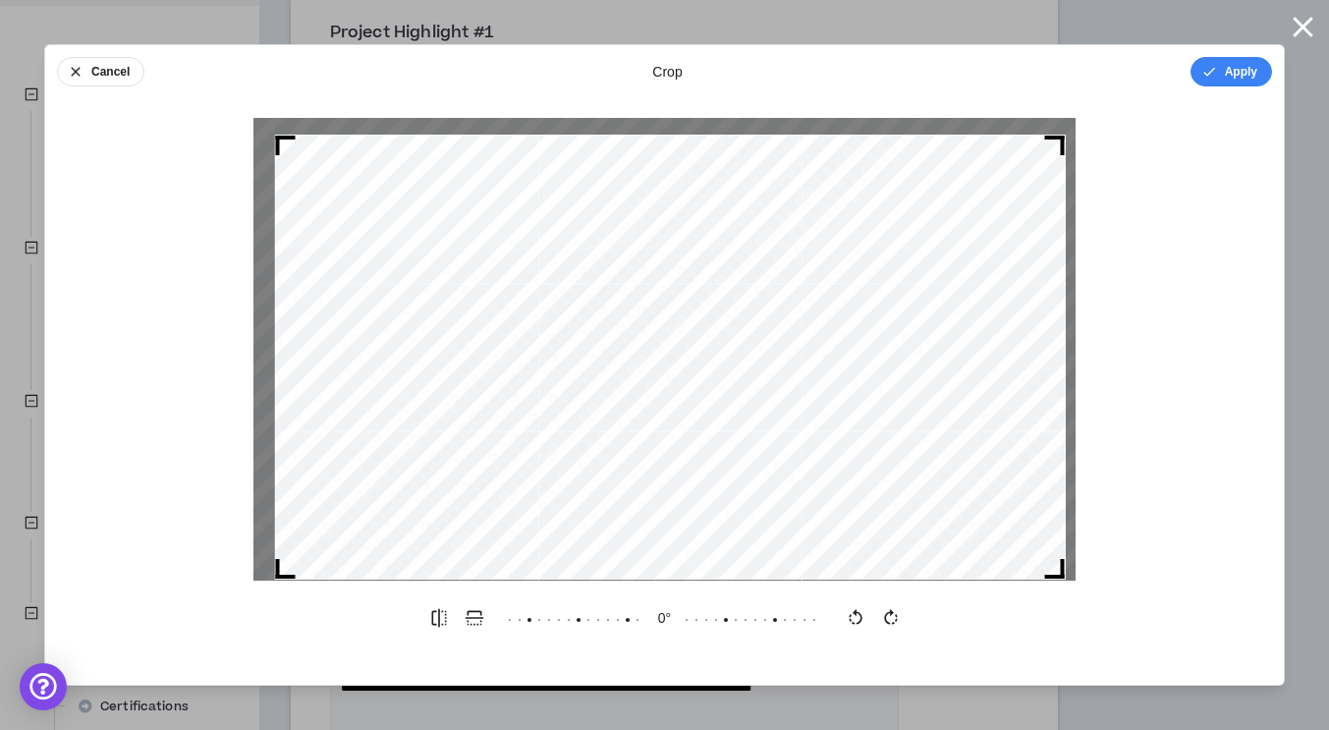
drag, startPoint x: 770, startPoint y: 469, endPoint x: 791, endPoint y: 476, distance: 21.7
click at [791, 476] on div at bounding box center [670, 357] width 791 height 445
click at [1209, 84] on button "Apply" at bounding box center [1232, 71] width 82 height 29
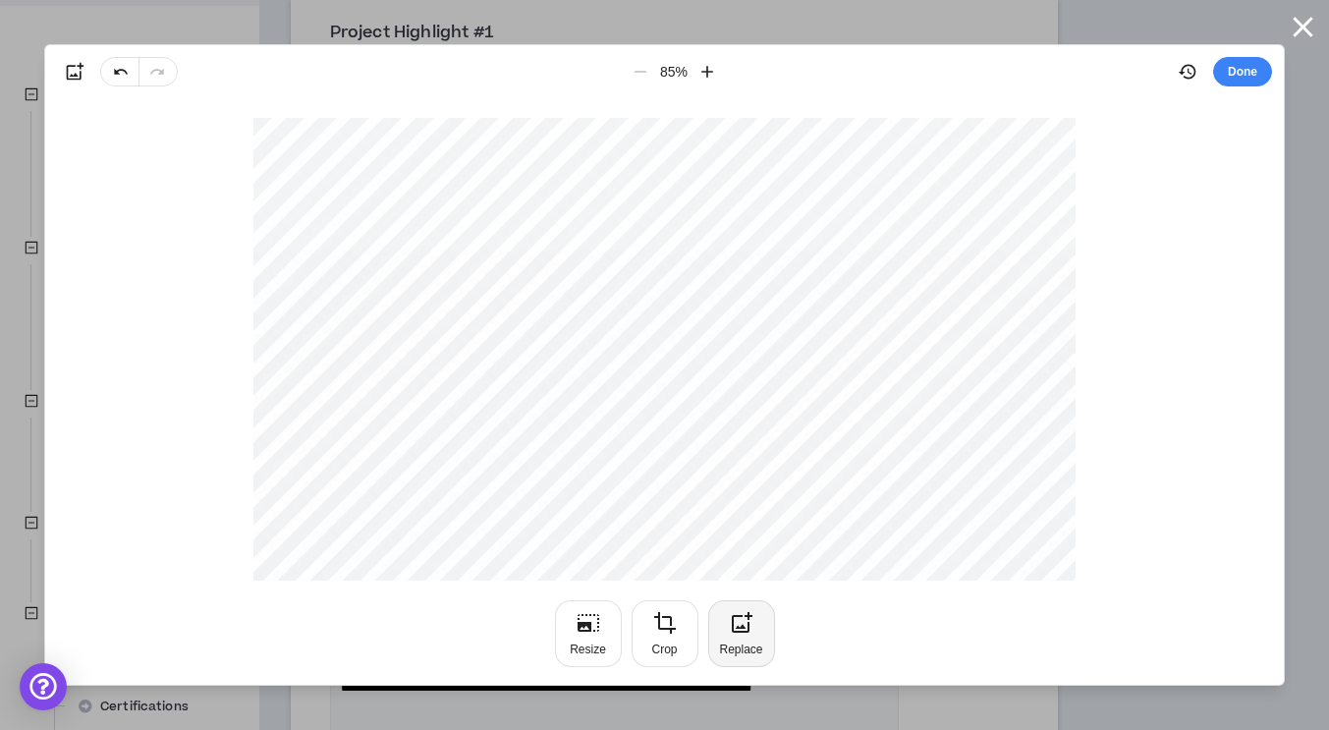
click at [753, 640] on button "Replace" at bounding box center [741, 633] width 67 height 67
click at [1307, 28] on icon "button" at bounding box center [1303, 27] width 34 height 34
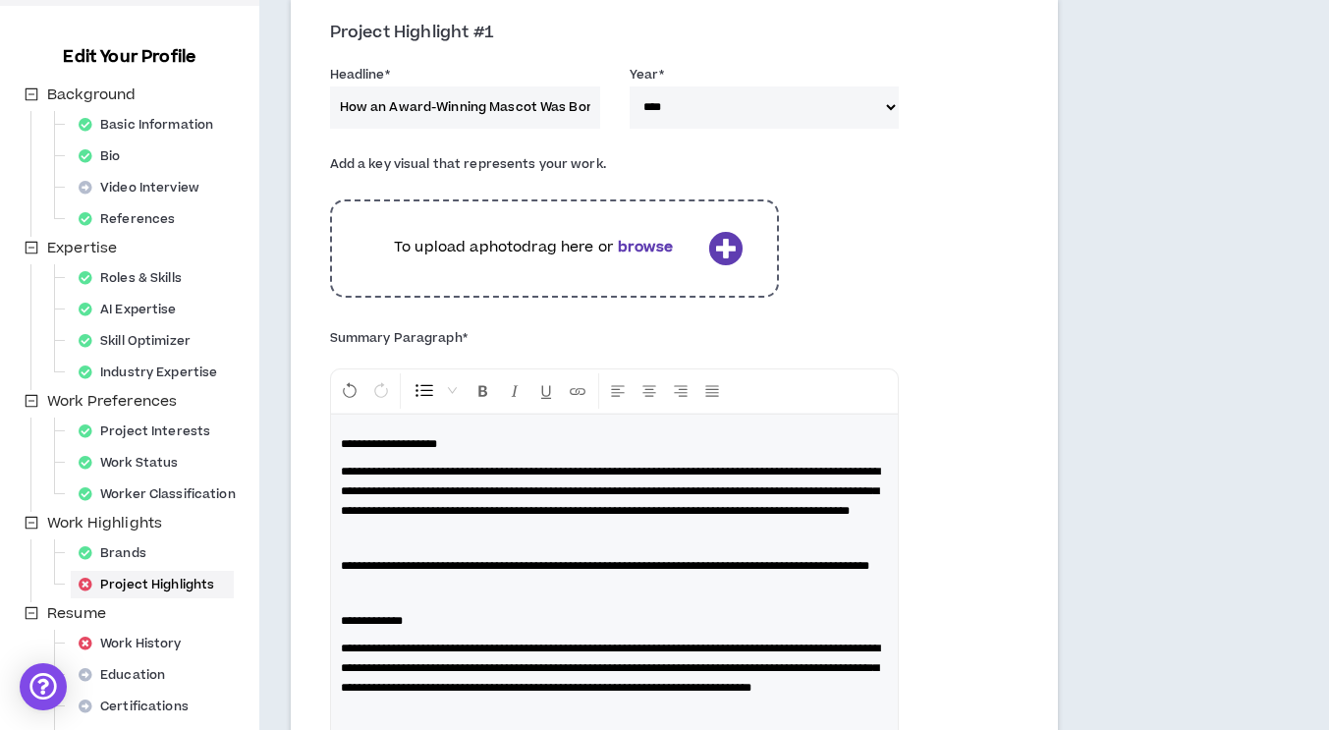
click at [739, 245] on icon at bounding box center [725, 248] width 34 height 34
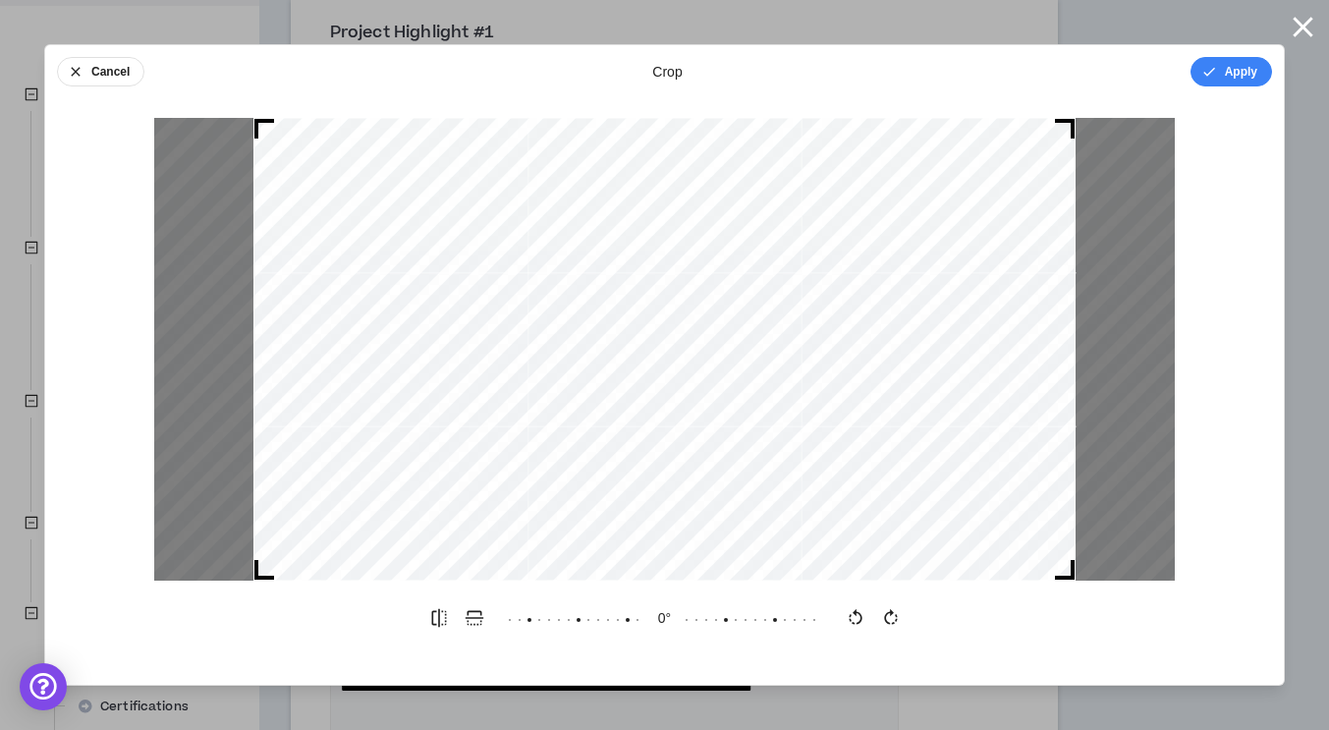
click at [1233, 86] on div "Cancel crop Apply" at bounding box center [664, 71] width 1239 height 53
click at [1223, 66] on button "Apply" at bounding box center [1232, 71] width 82 height 29
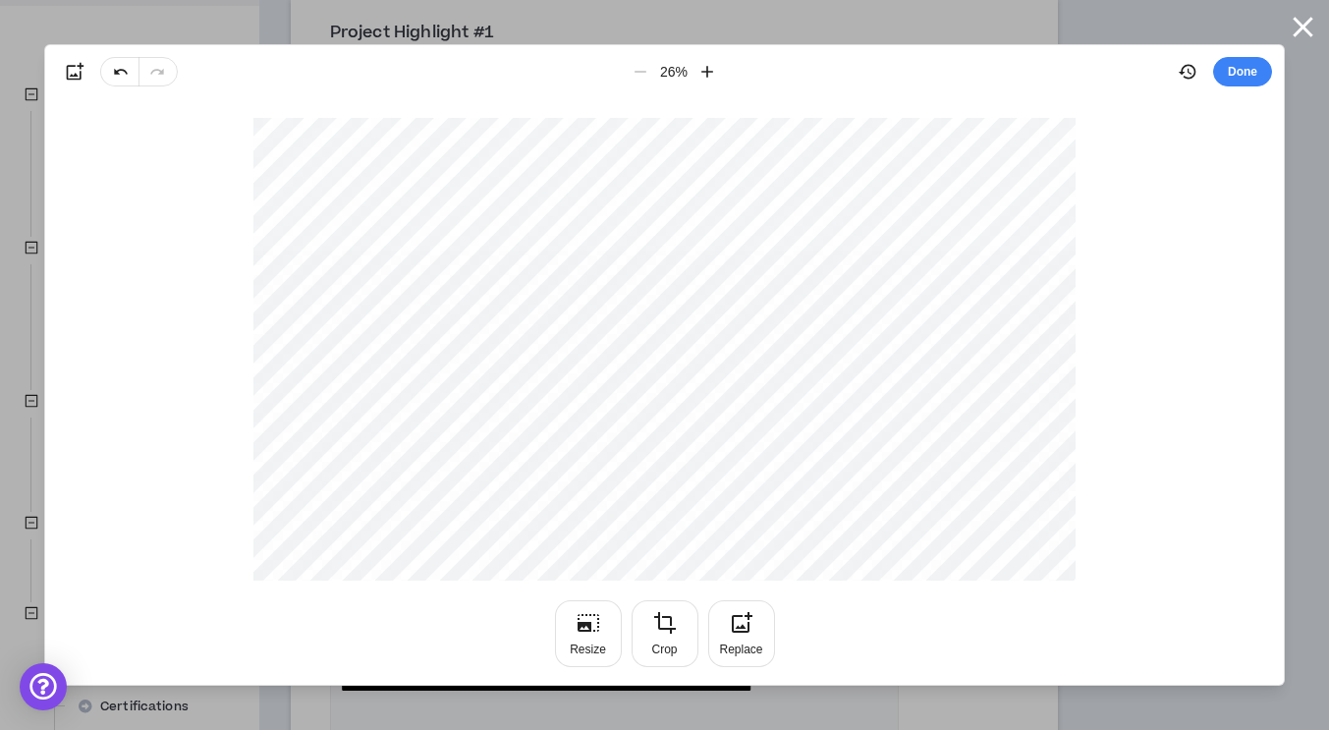
click at [1223, 66] on button "Done" at bounding box center [1242, 71] width 59 height 29
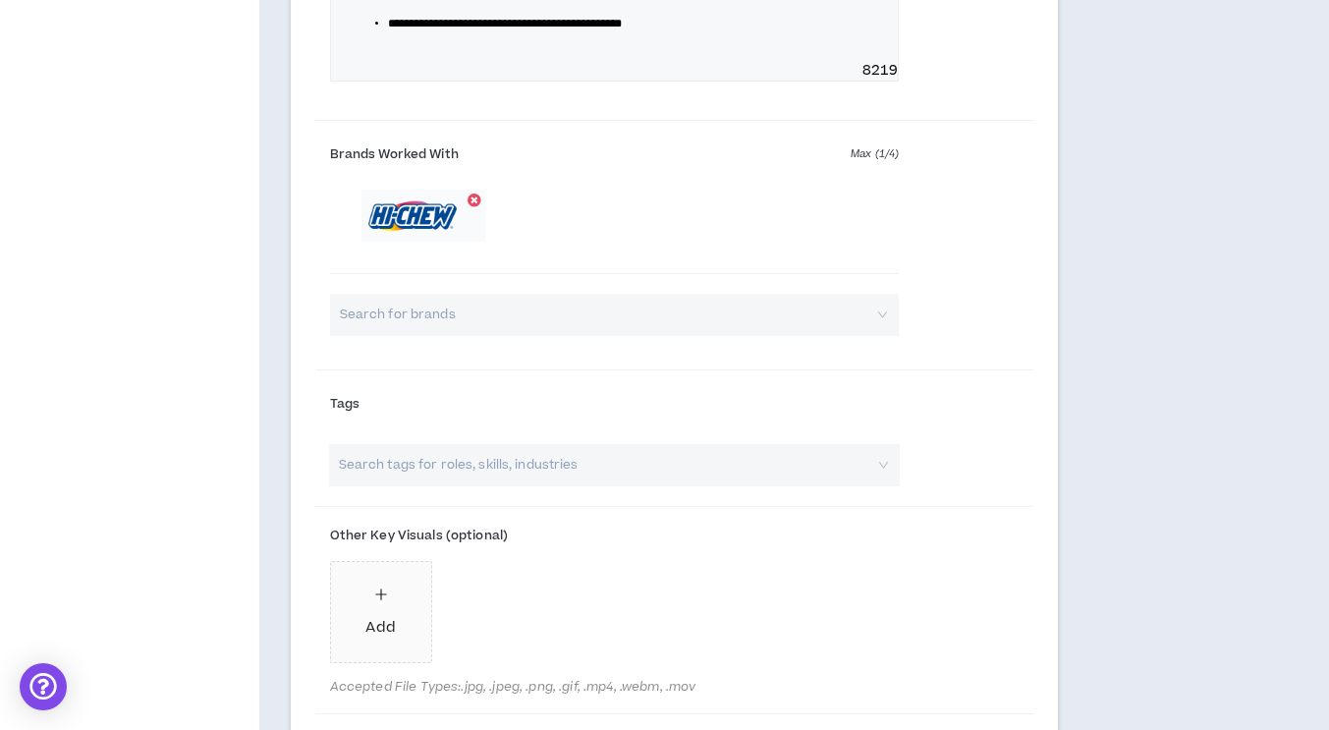
scroll to position [1506, 0]
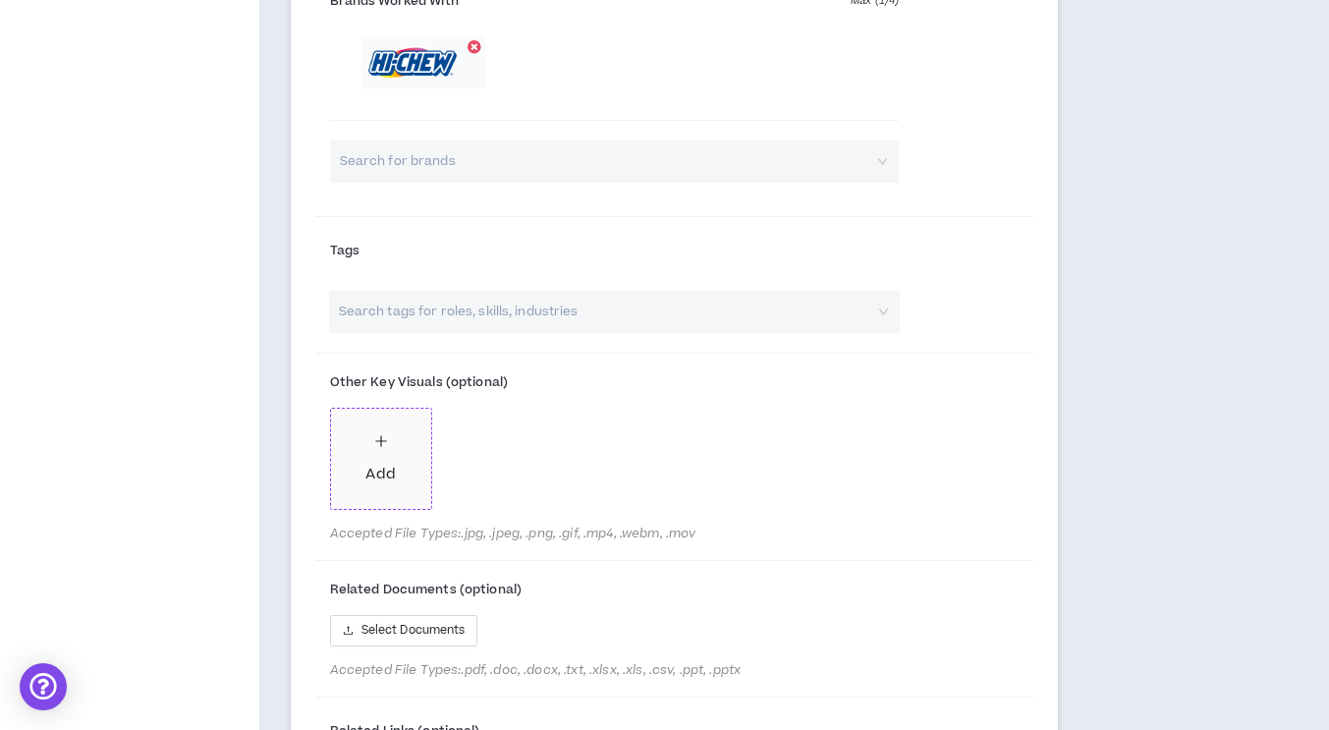
click at [395, 509] on span "Add" at bounding box center [381, 459] width 100 height 100
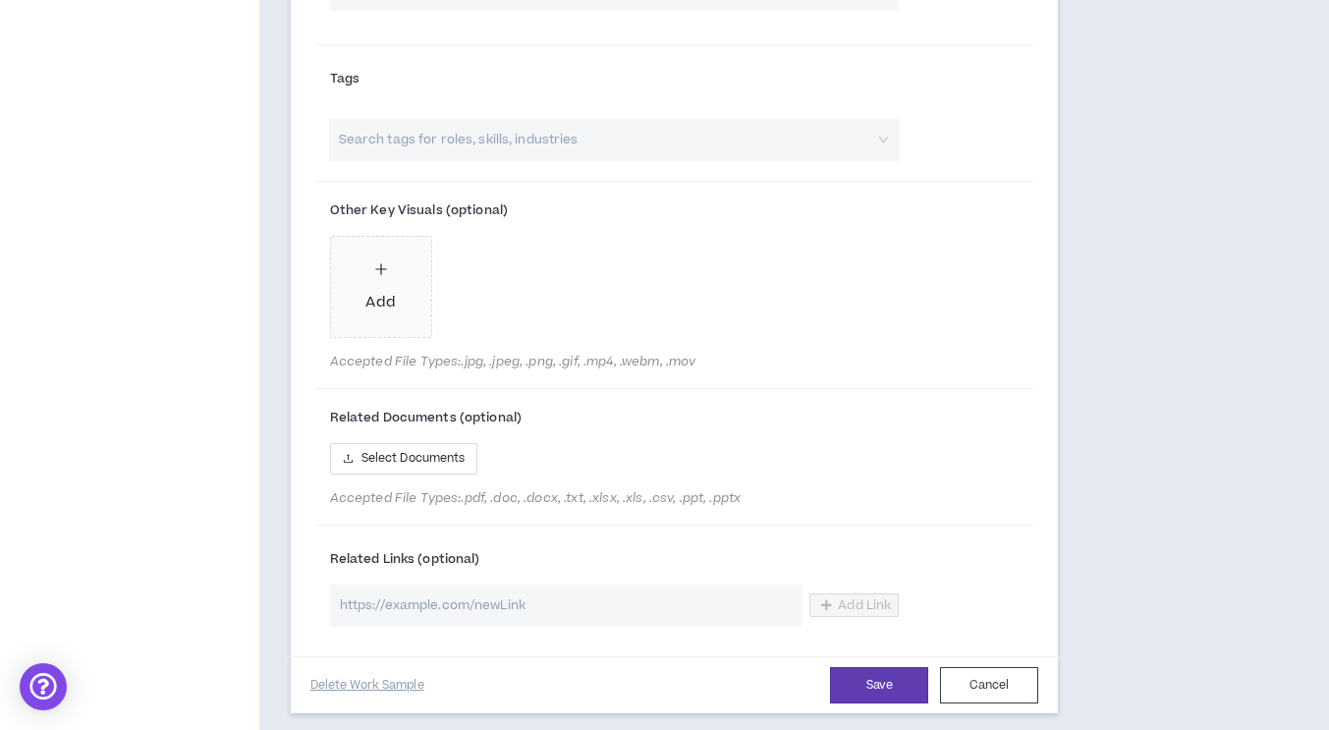
scroll to position [1694, 0]
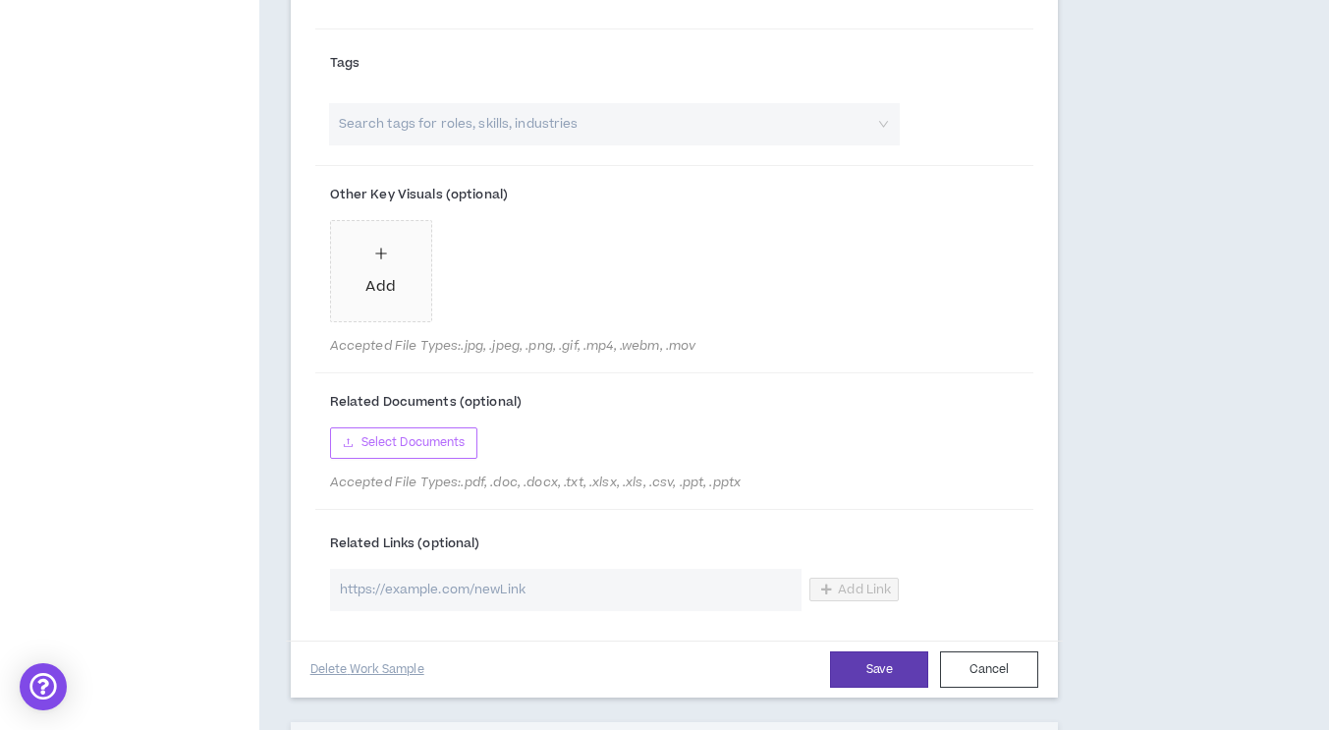
click at [433, 452] on span "Select Documents" at bounding box center [414, 442] width 104 height 19
click at [456, 459] on button "Select Documents" at bounding box center [404, 442] width 148 height 31
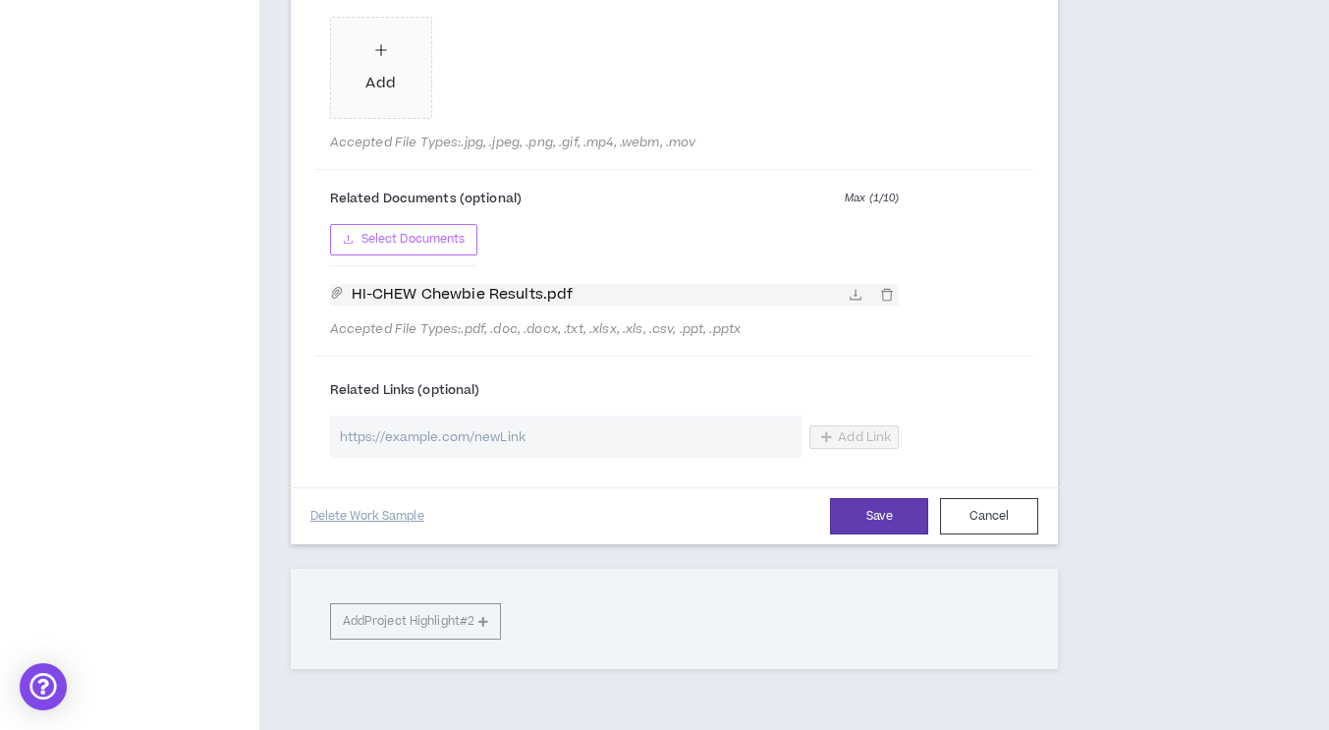
scroll to position [1896, 0]
click at [449, 459] on input "url" at bounding box center [566, 438] width 473 height 42
paste input "[URL][DOMAIN_NAME]"
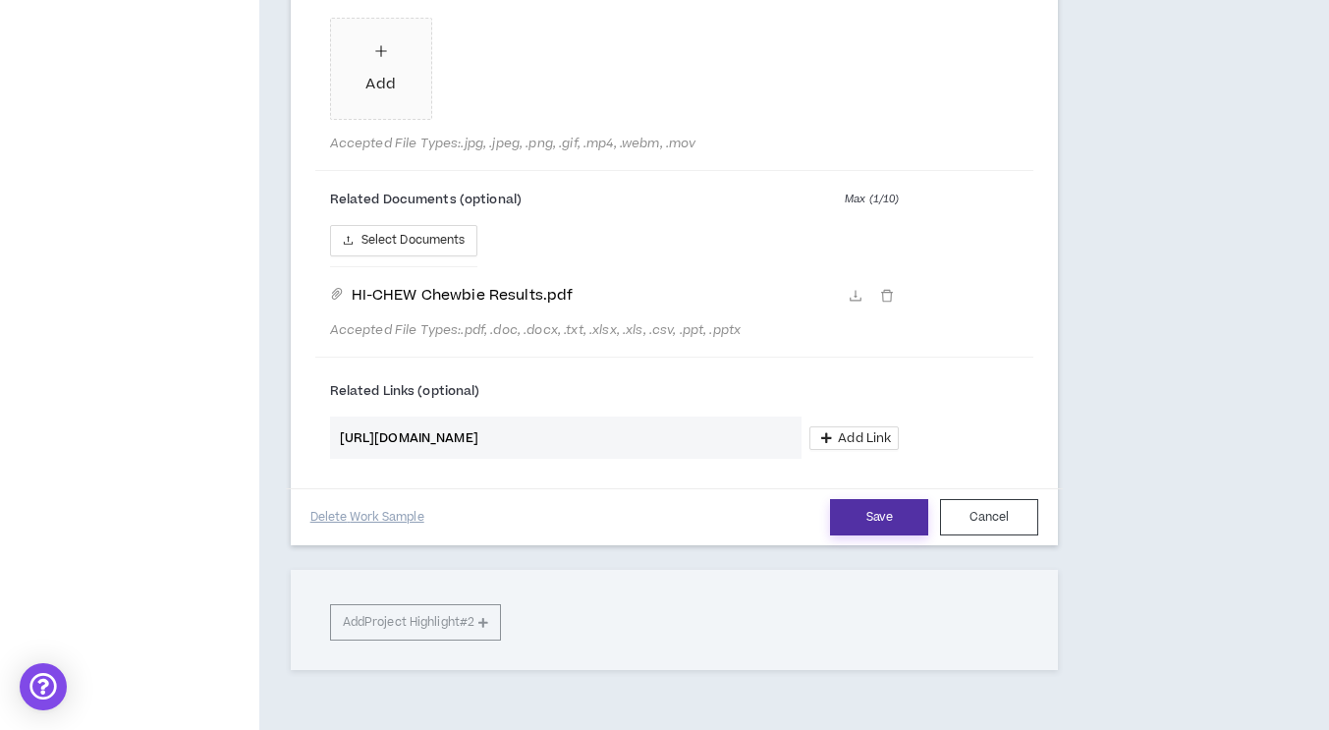
type input "[URL][DOMAIN_NAME]"
click at [852, 535] on button "Save" at bounding box center [879, 517] width 98 height 36
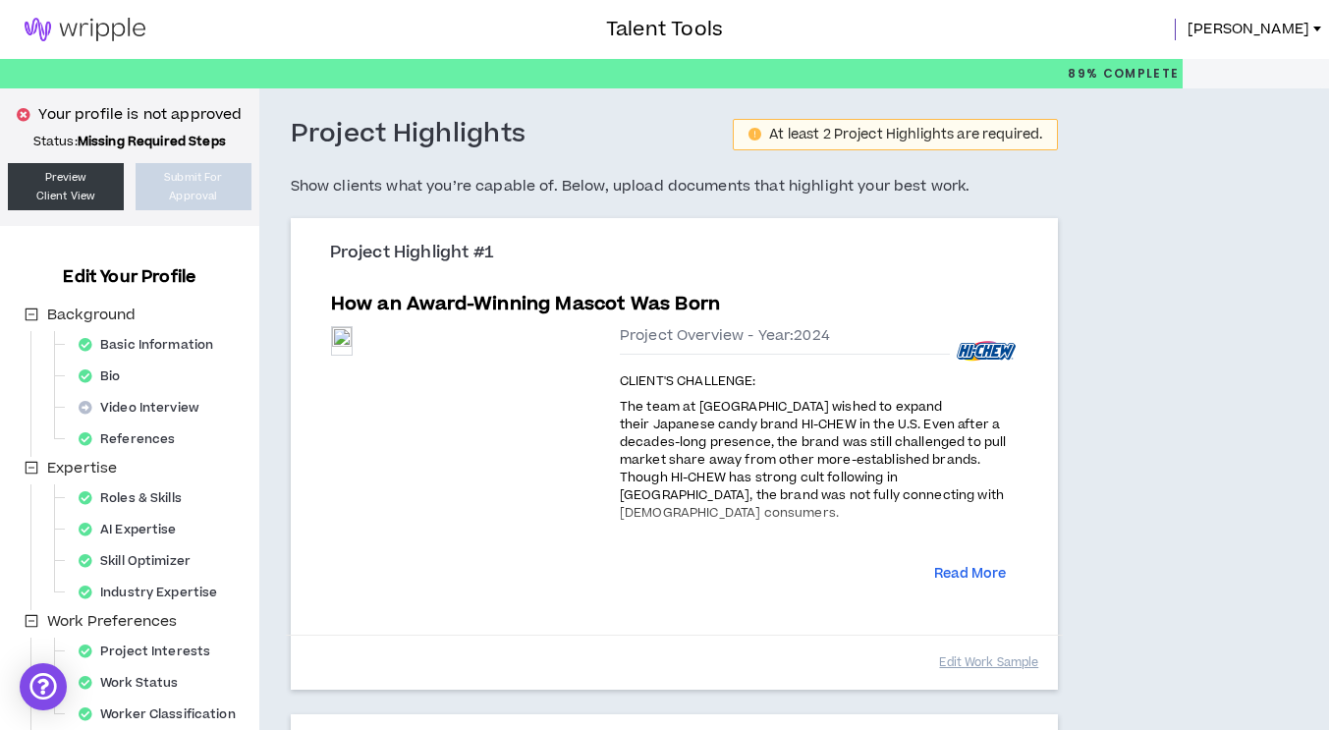
scroll to position [323, 0]
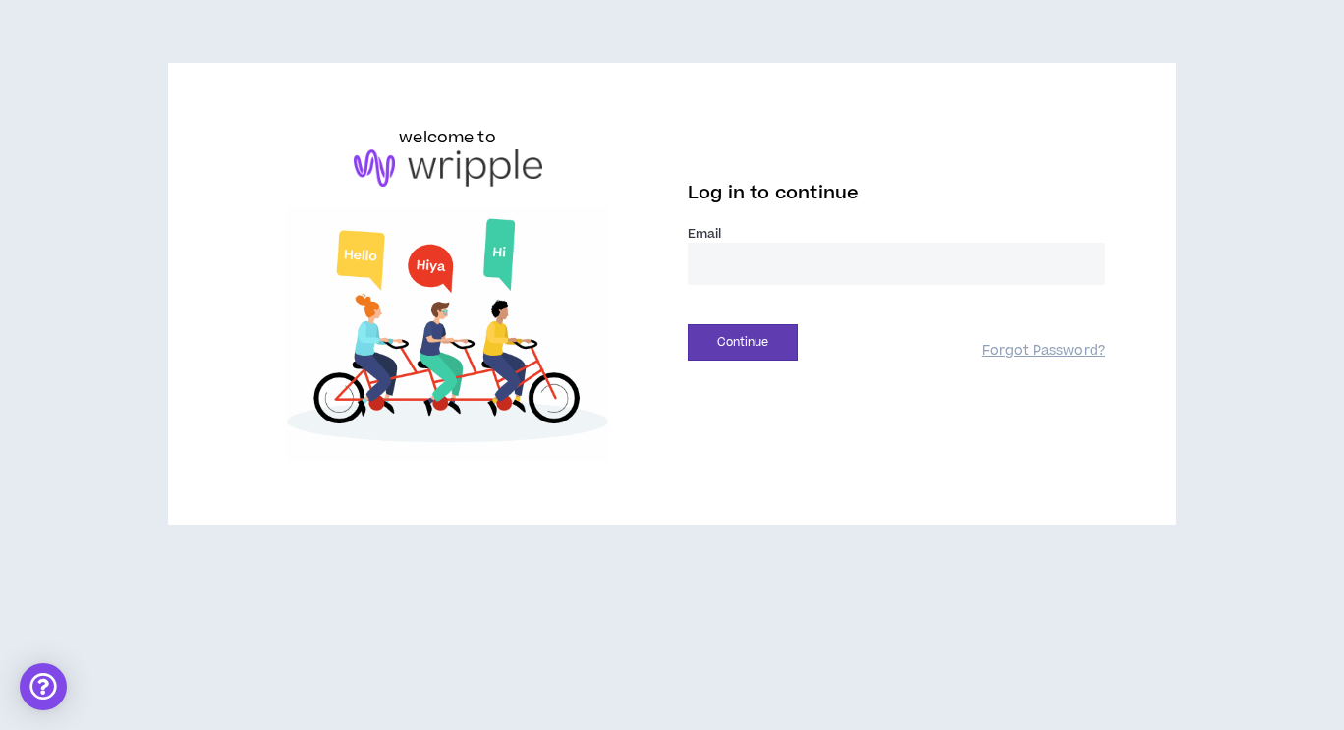
click at [780, 277] on input "email" at bounding box center [897, 264] width 418 height 42
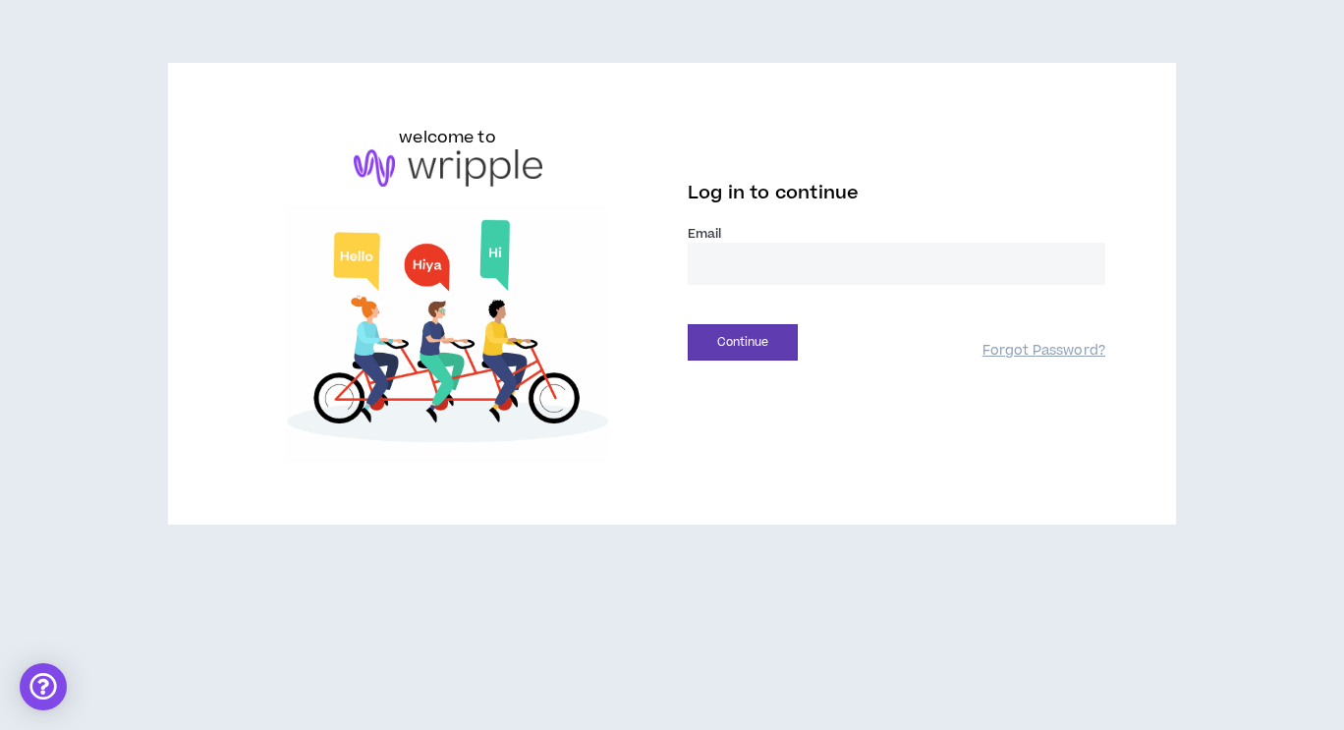
type input "**********"
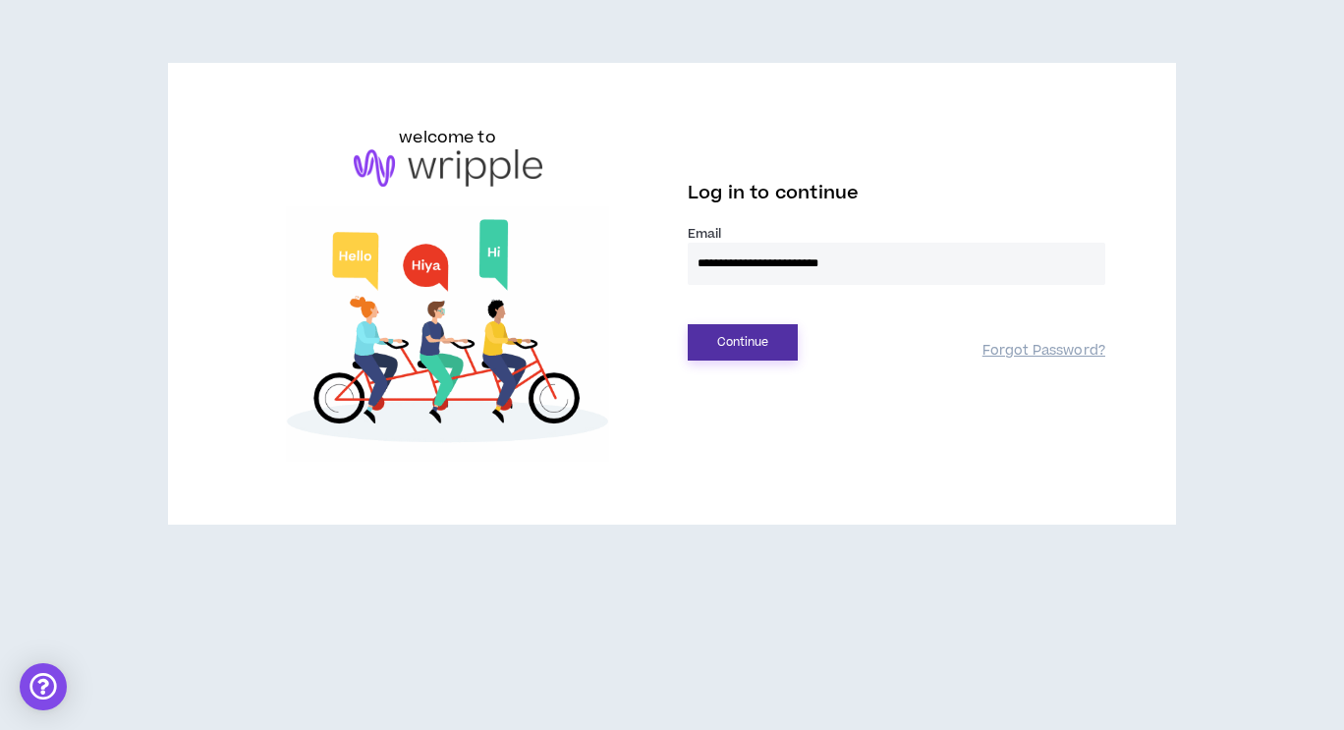
click at [778, 350] on button "Continue" at bounding box center [743, 342] width 110 height 36
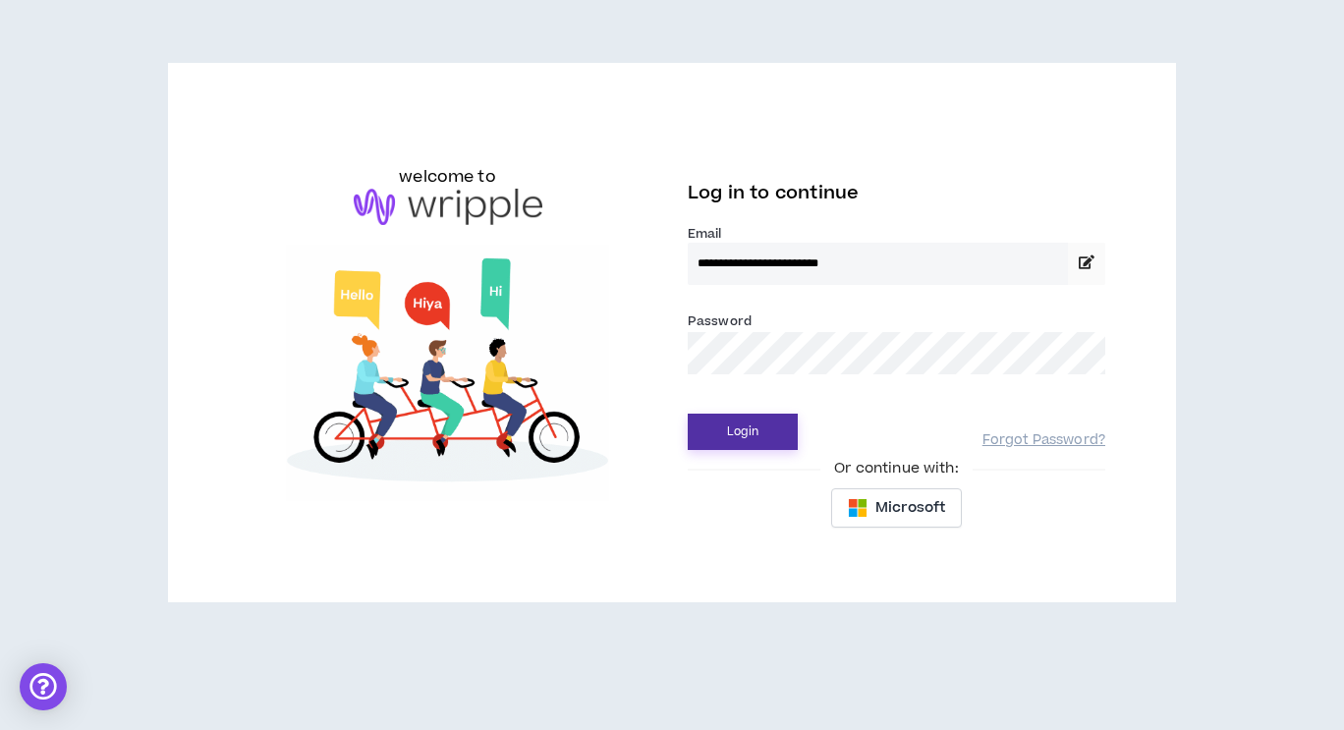
click at [771, 427] on button "Login" at bounding box center [743, 432] width 110 height 36
